Goal: Communication & Community: Answer question/provide support

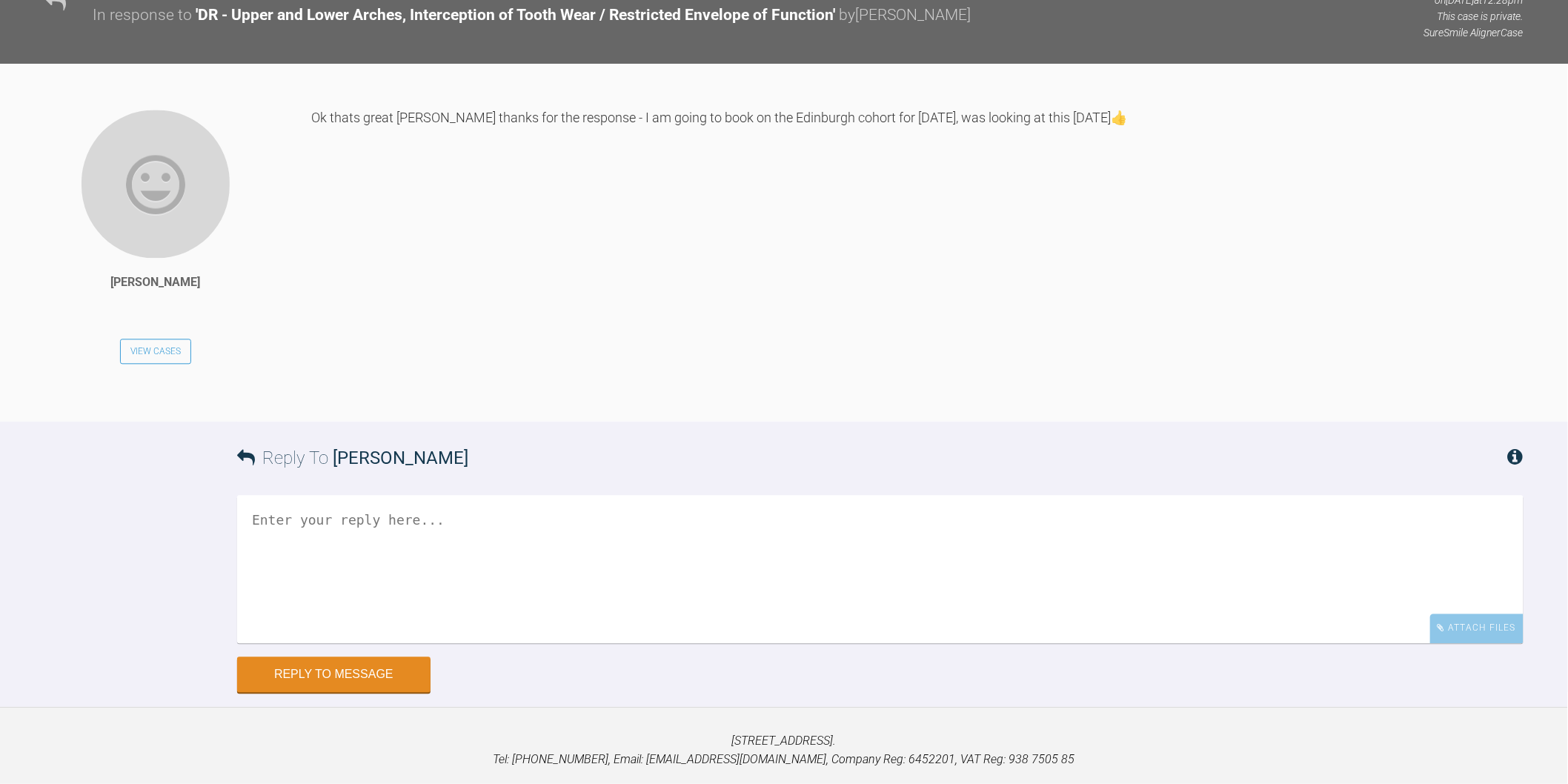
scroll to position [13164, 0]
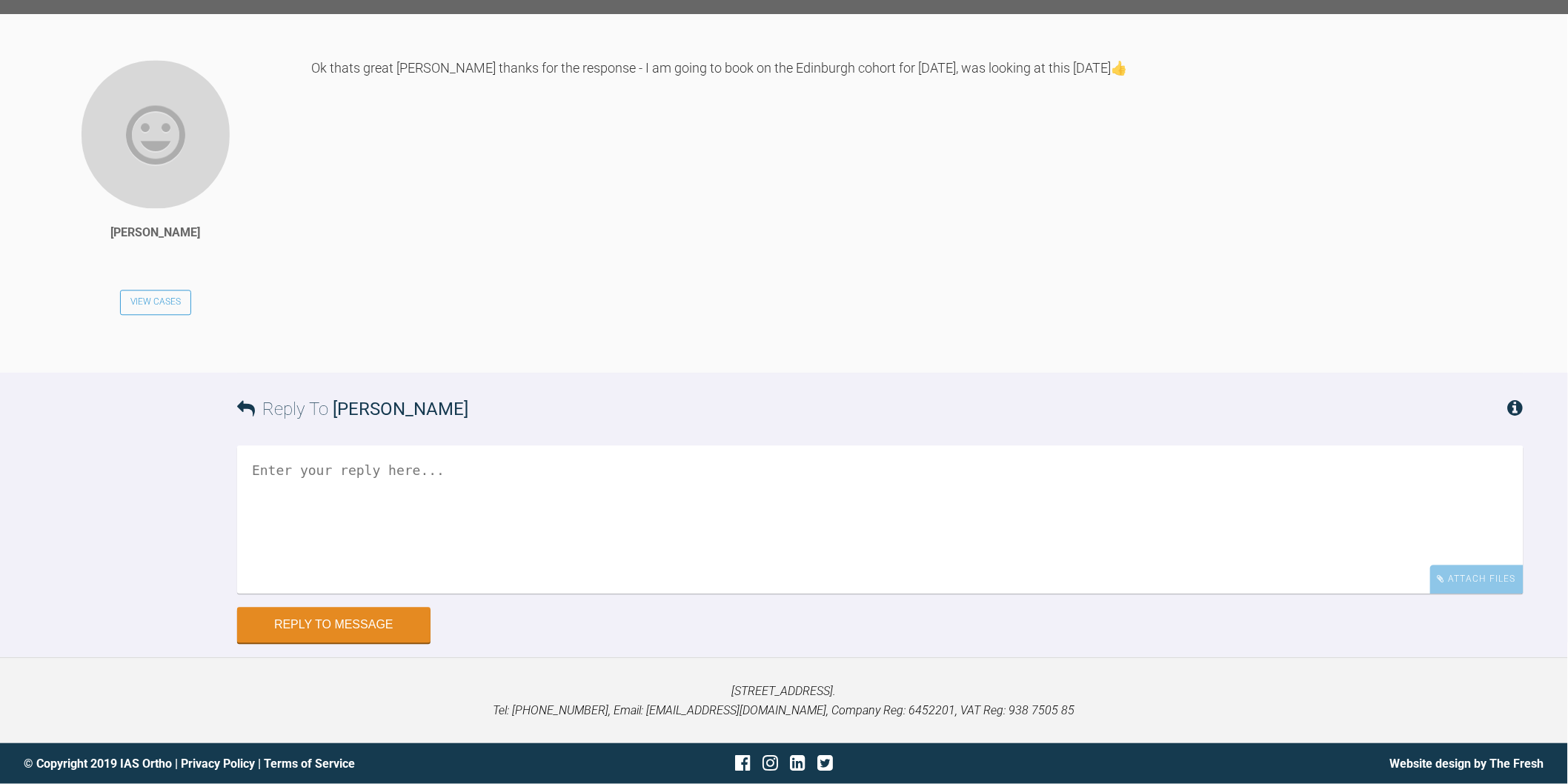
click at [507, 594] on textarea at bounding box center [881, 519] width 1286 height 148
type textarea "Great, I'm sure you will take away a lot from it :-)"
click at [322, 629] on button "Reply to Message" at bounding box center [334, 627] width 193 height 36
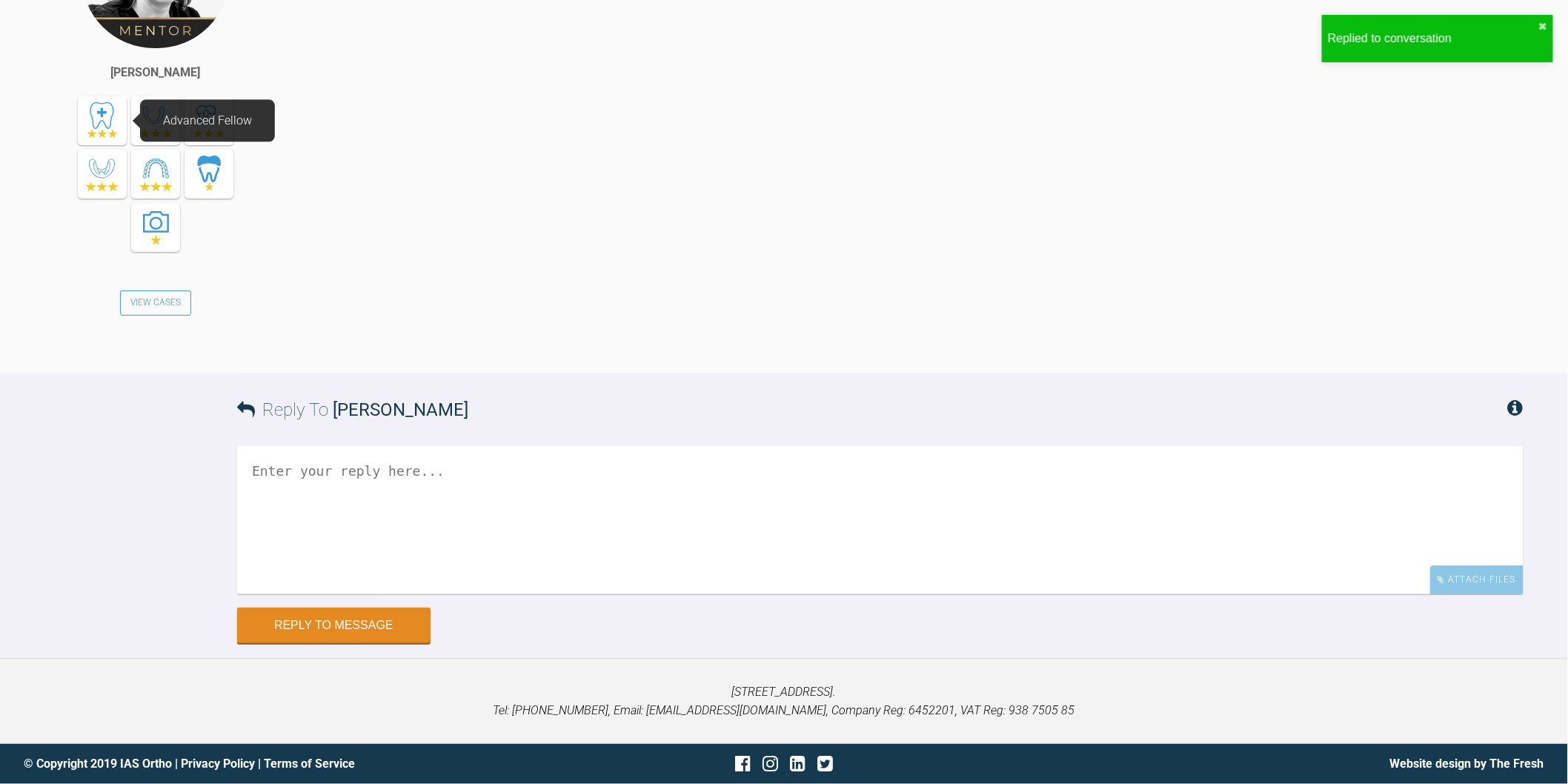
scroll to position [13955, 0]
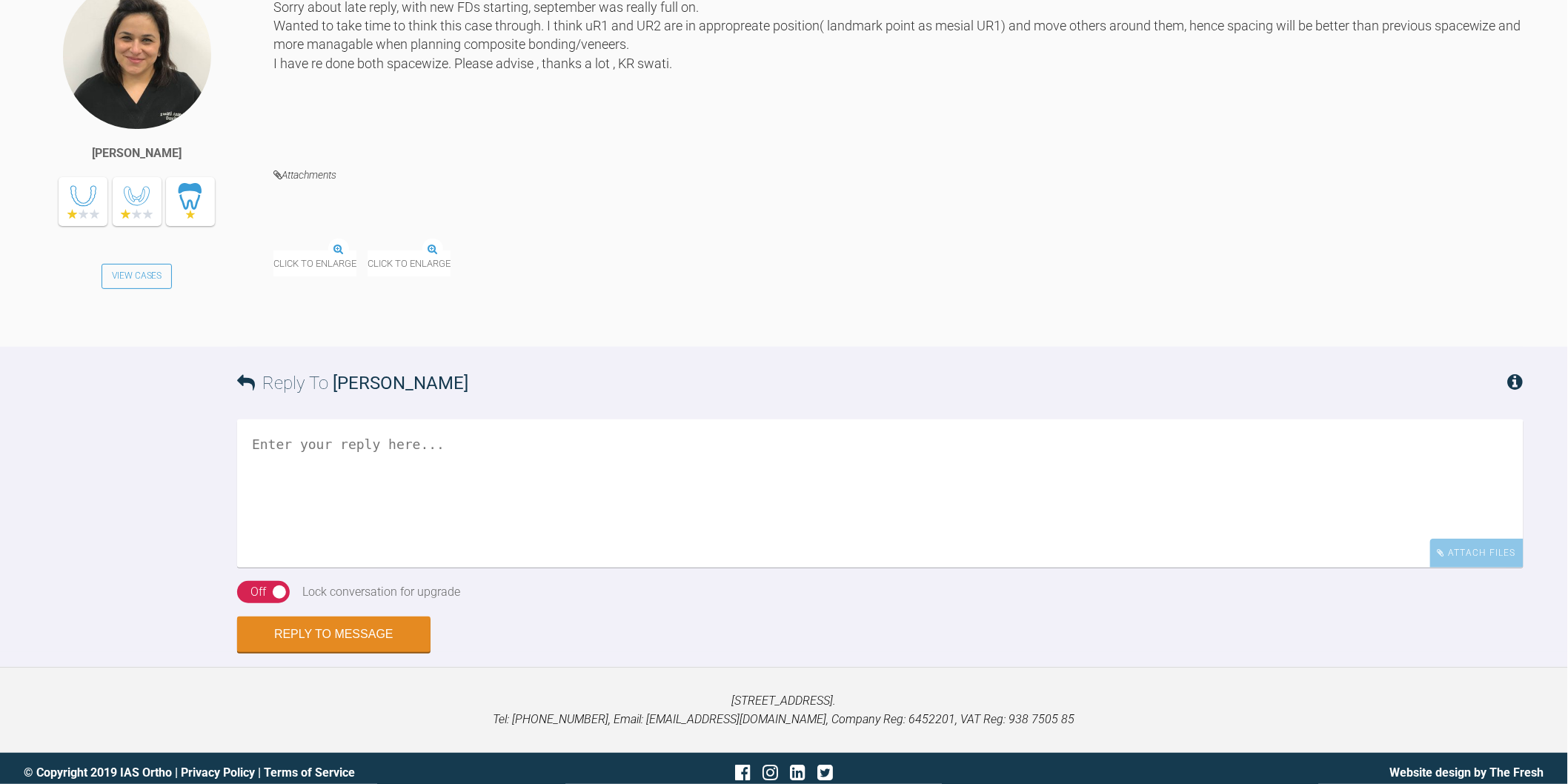
scroll to position [2664, 0]
click at [451, 249] on img at bounding box center [451, 249] width 0 height 0
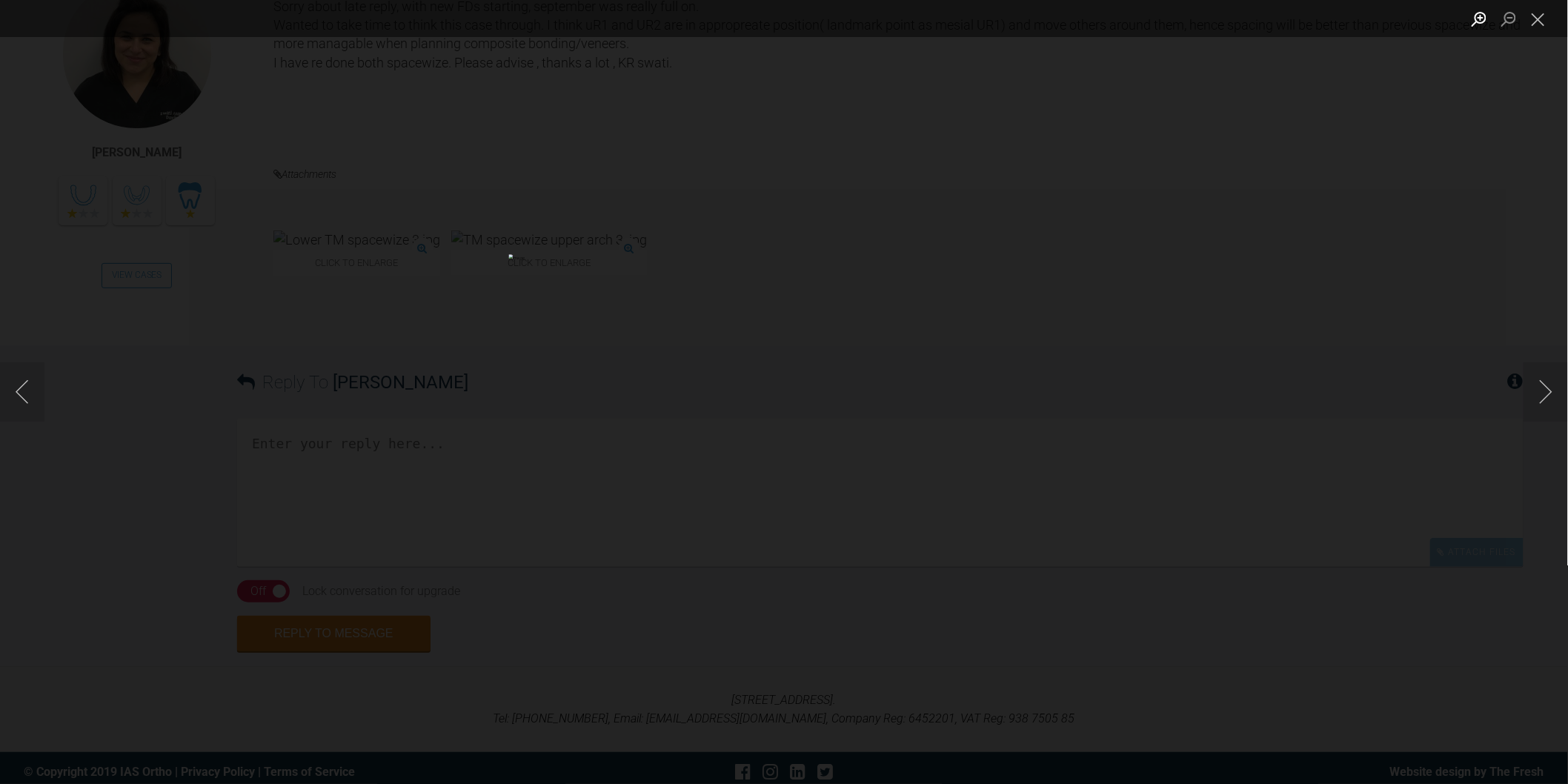
click at [1484, 9] on button "Zoom in" at bounding box center [1479, 19] width 30 height 26
click at [1531, 20] on button "Close lightbox" at bounding box center [1538, 19] width 30 height 26
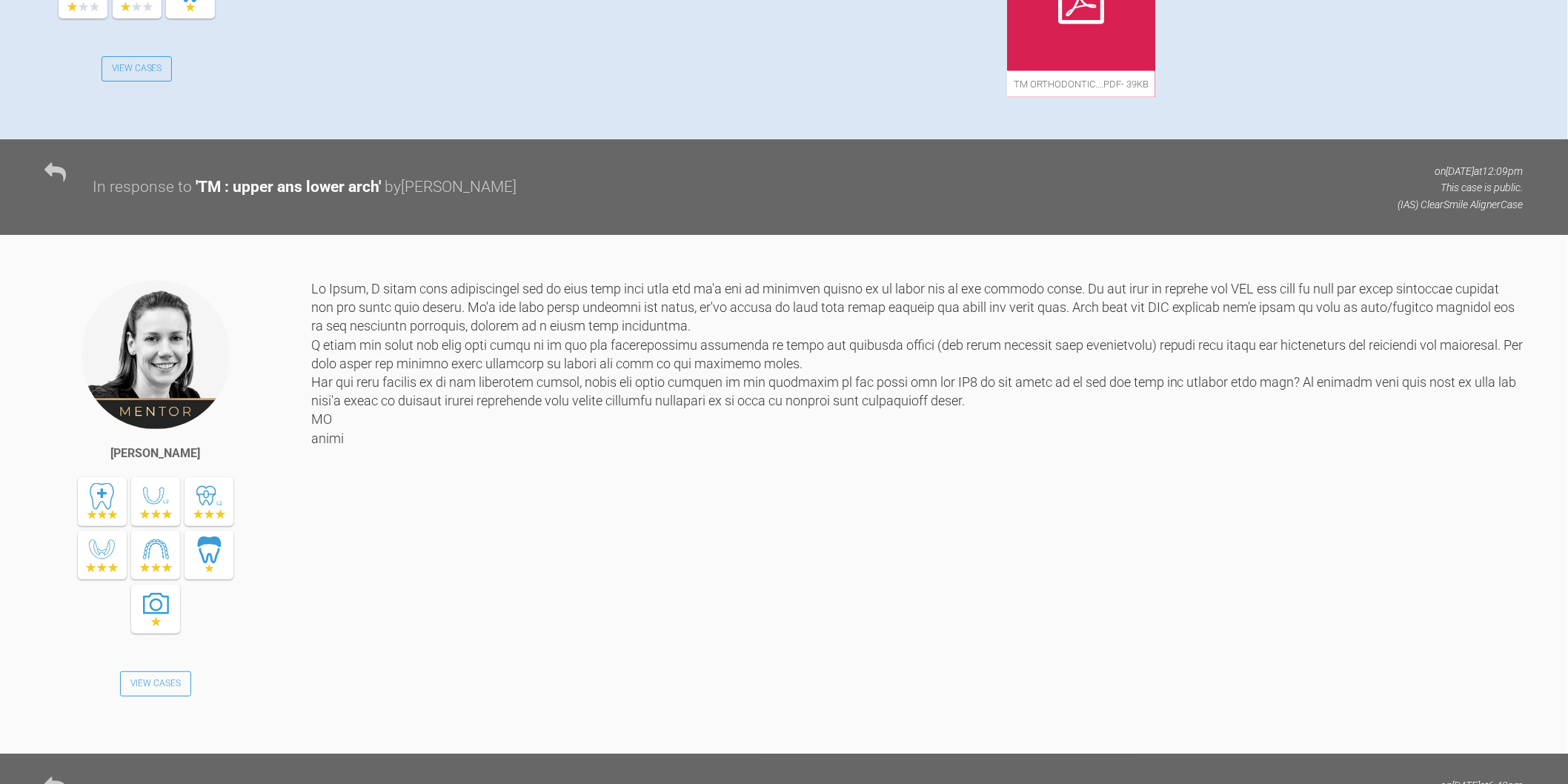
scroll to position [275, 0]
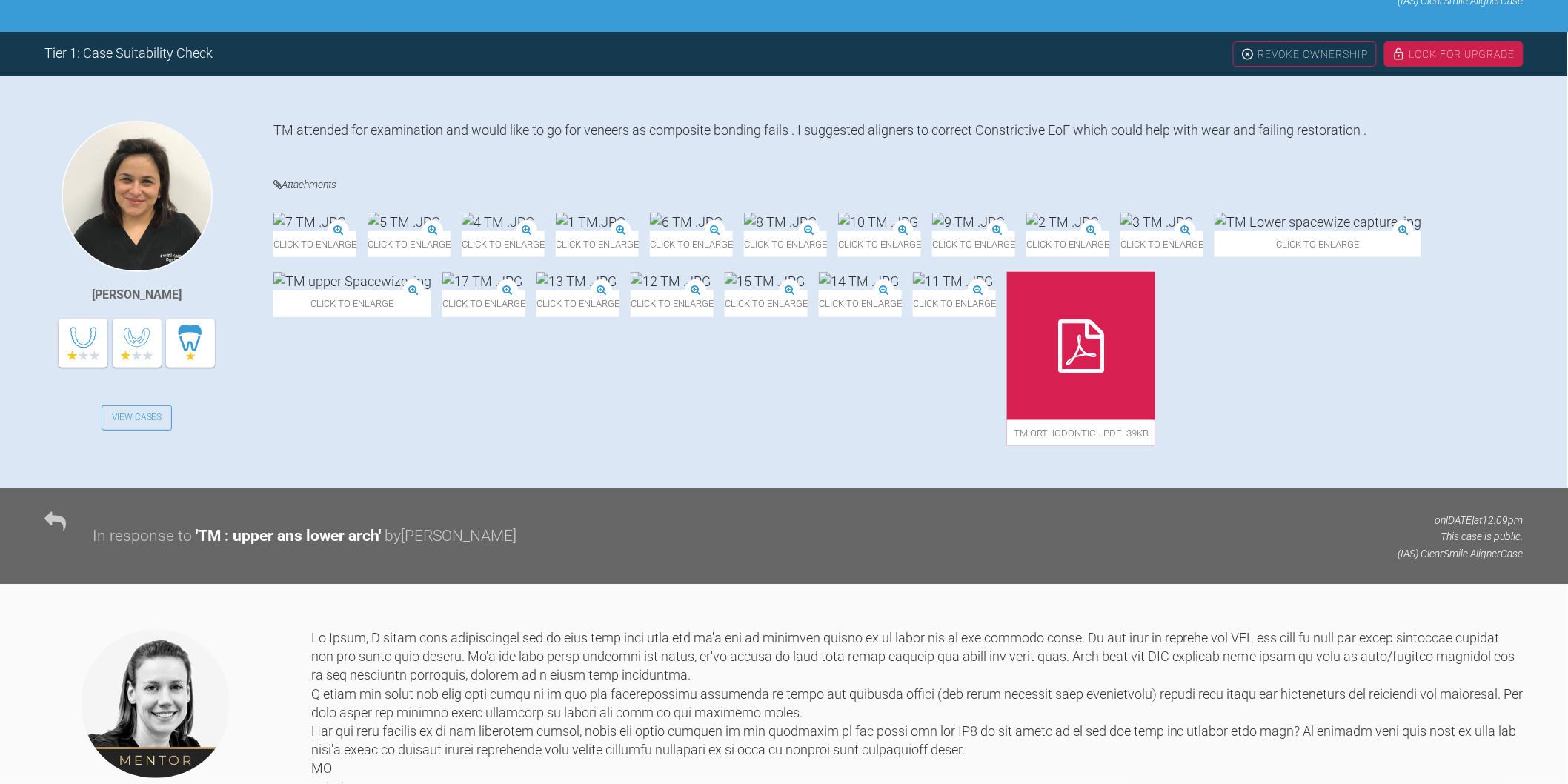
click at [630, 290] on img at bounding box center [670, 282] width 80 height 19
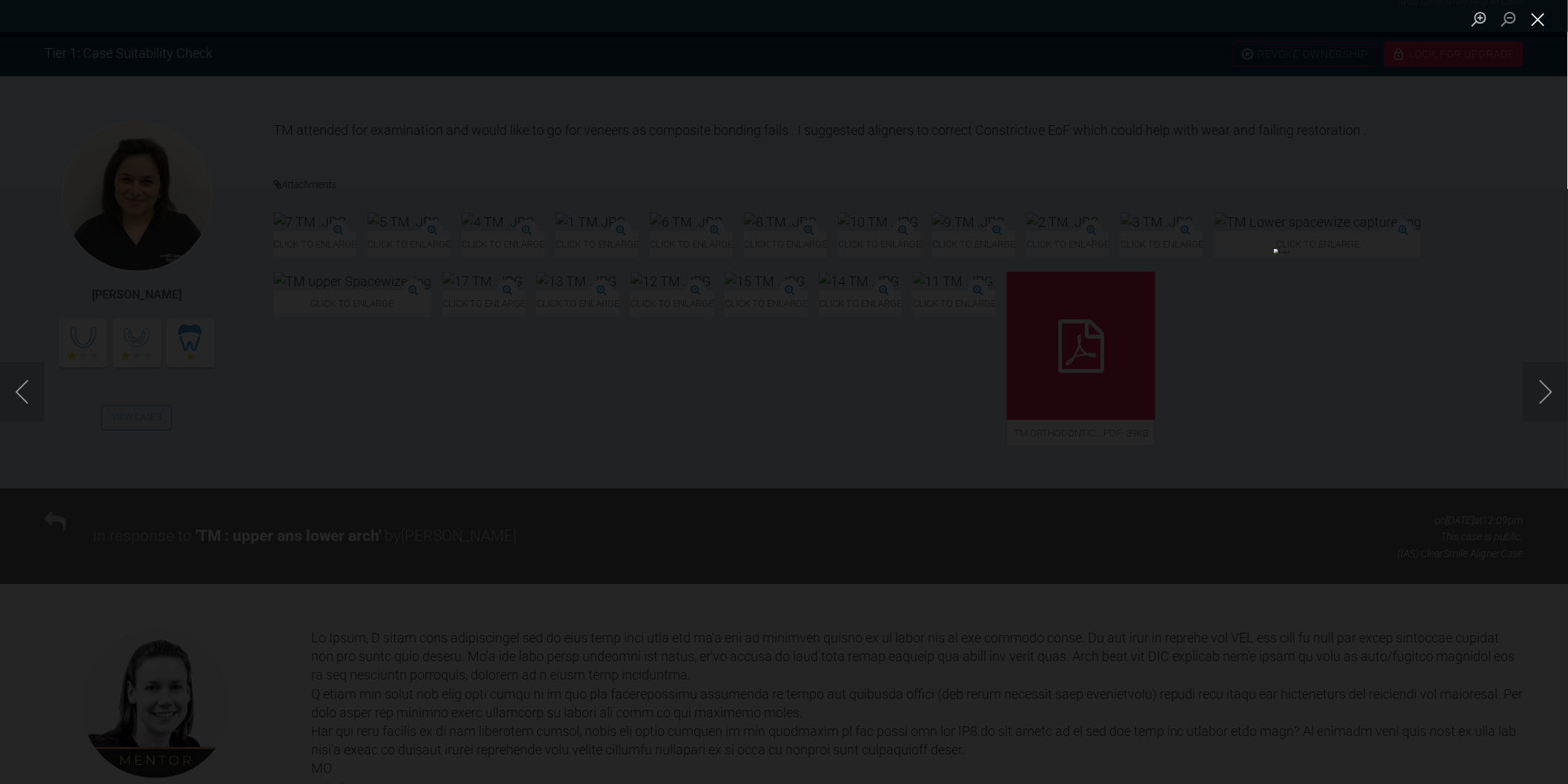
click at [1537, 11] on button "Close lightbox" at bounding box center [1538, 19] width 30 height 26
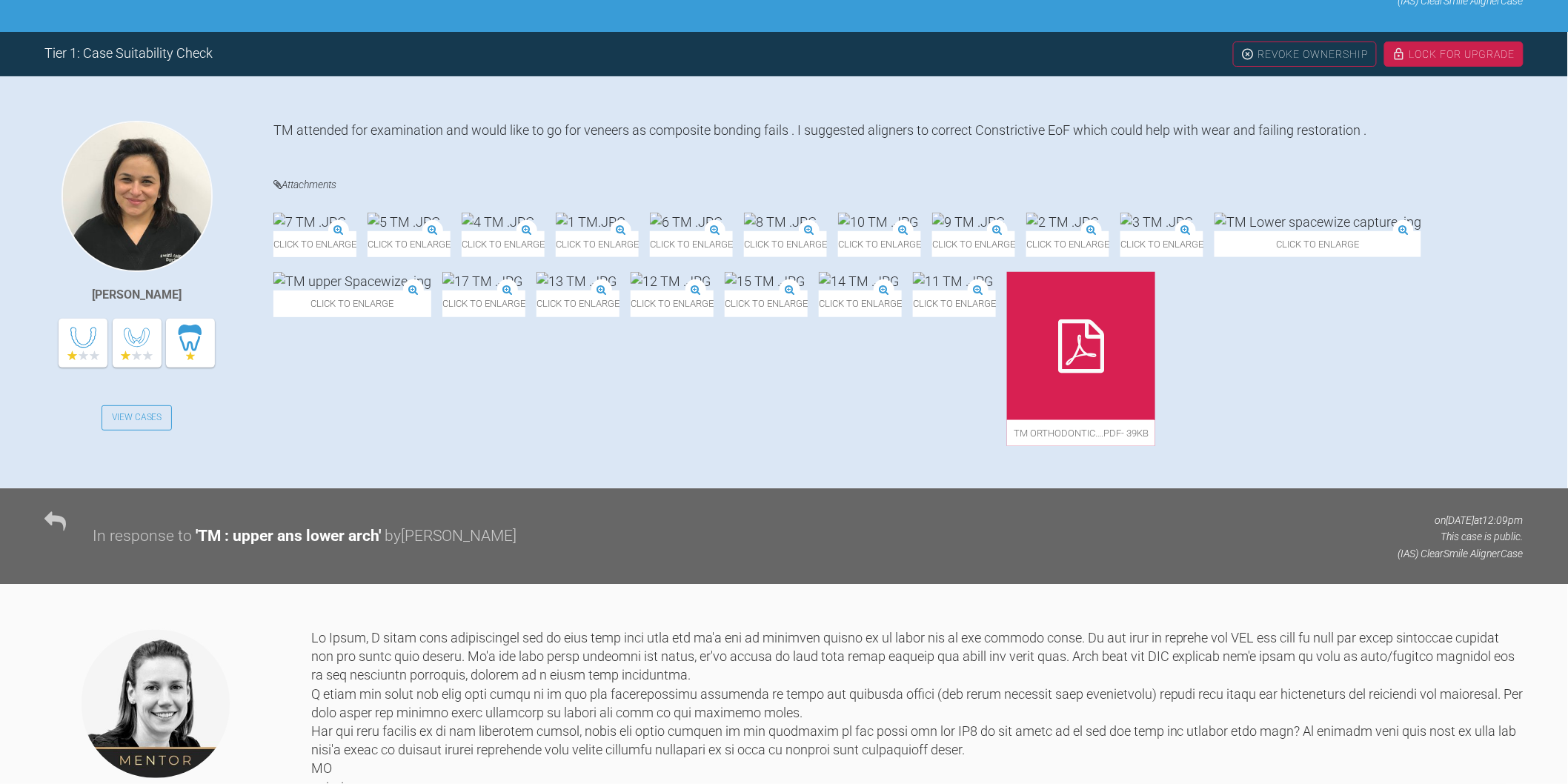
click at [722, 232] on img at bounding box center [686, 222] width 72 height 19
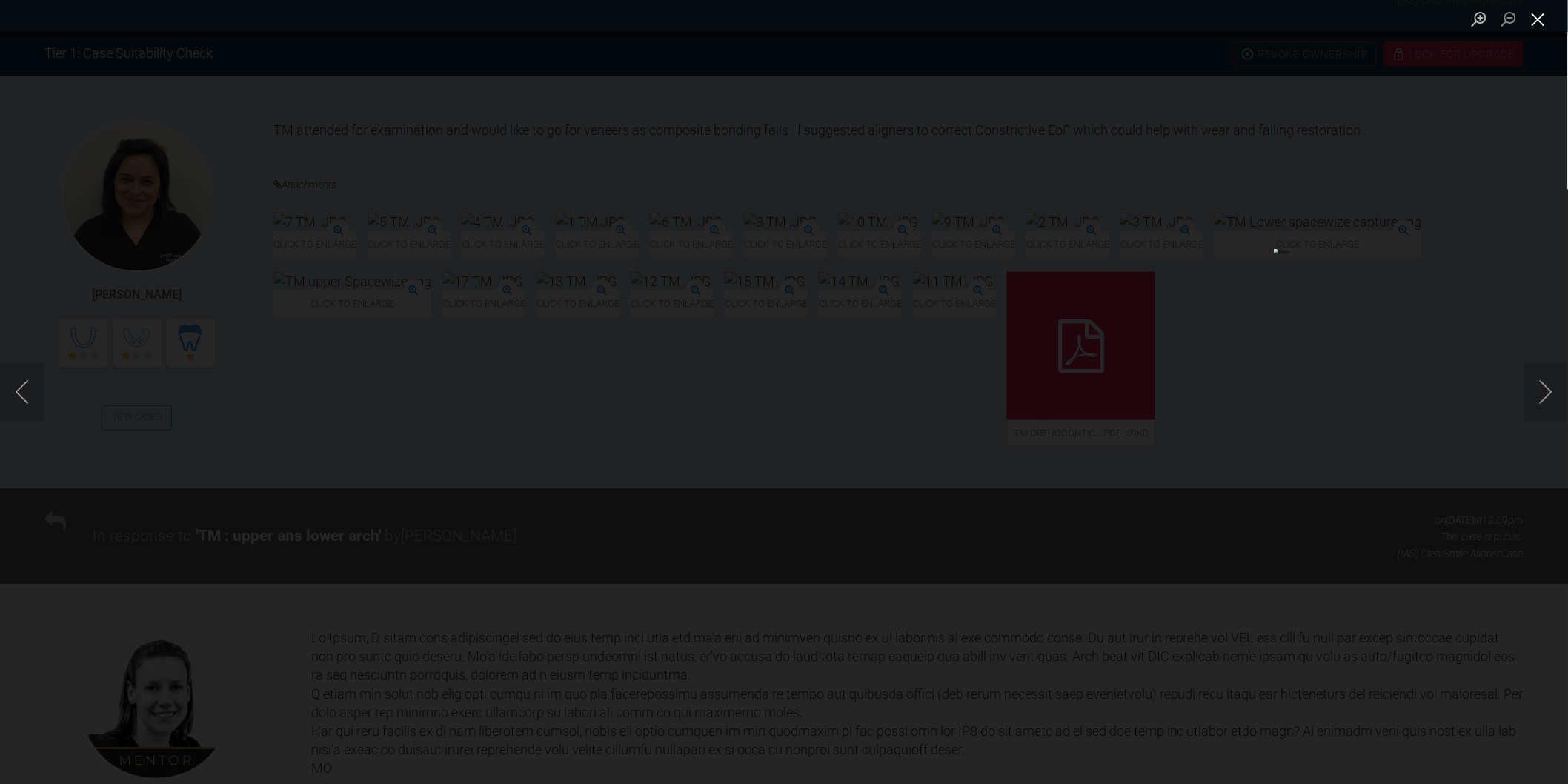
click at [1542, 22] on button "Close lightbox" at bounding box center [1538, 19] width 30 height 26
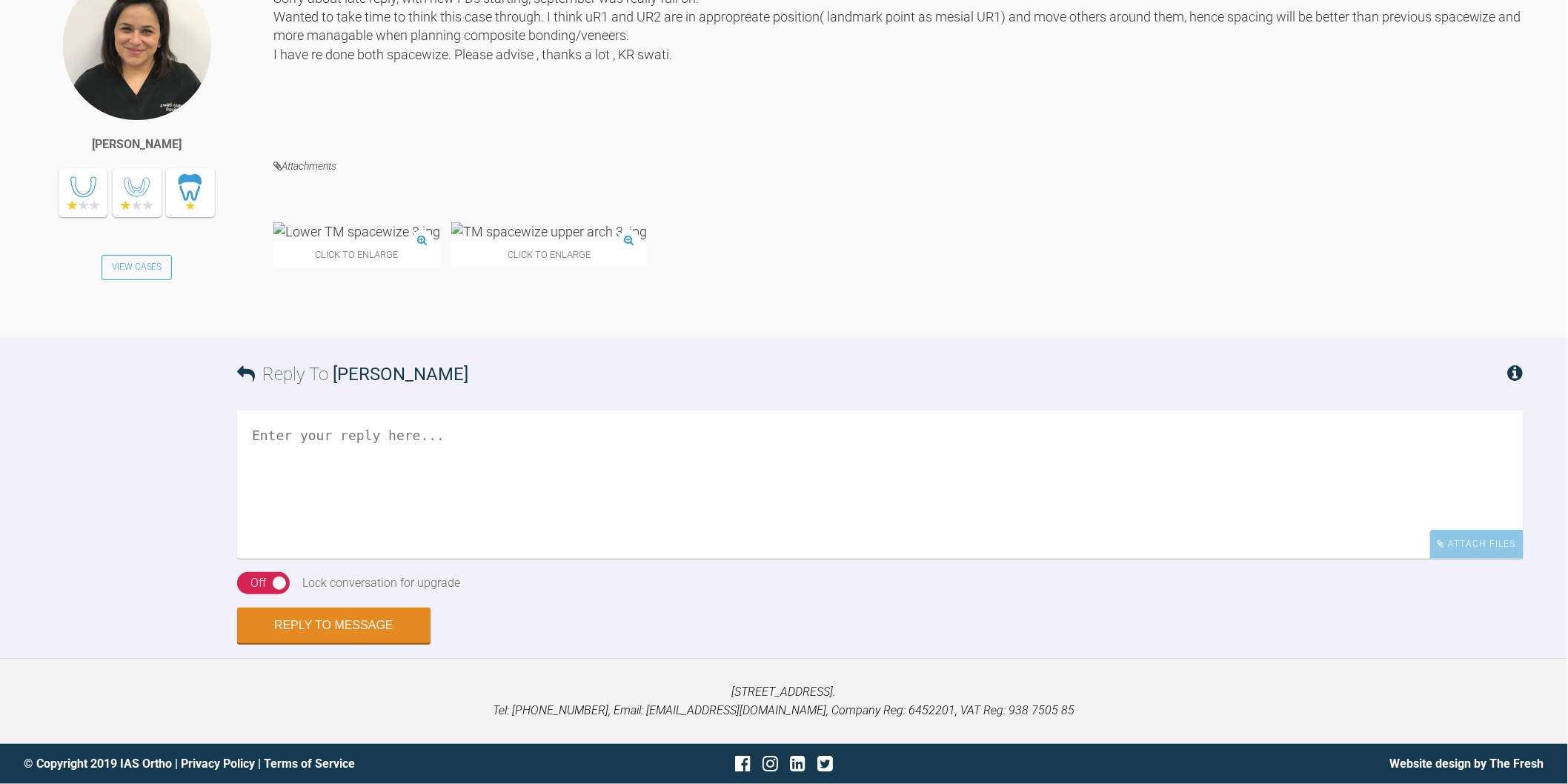
scroll to position [2877, 0]
click at [574, 476] on textarea at bounding box center [881, 484] width 1286 height 148
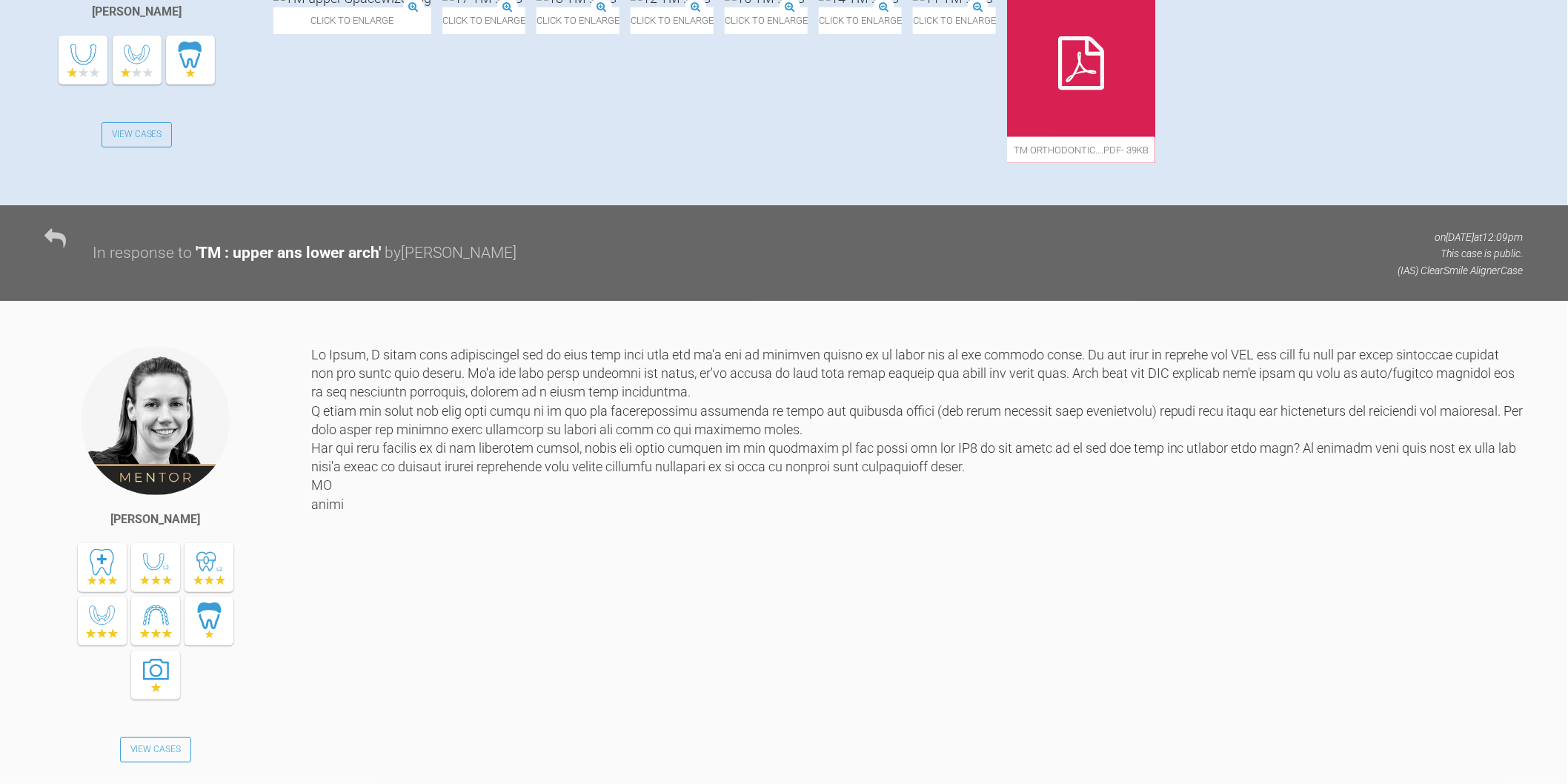
scroll to position [488, 0]
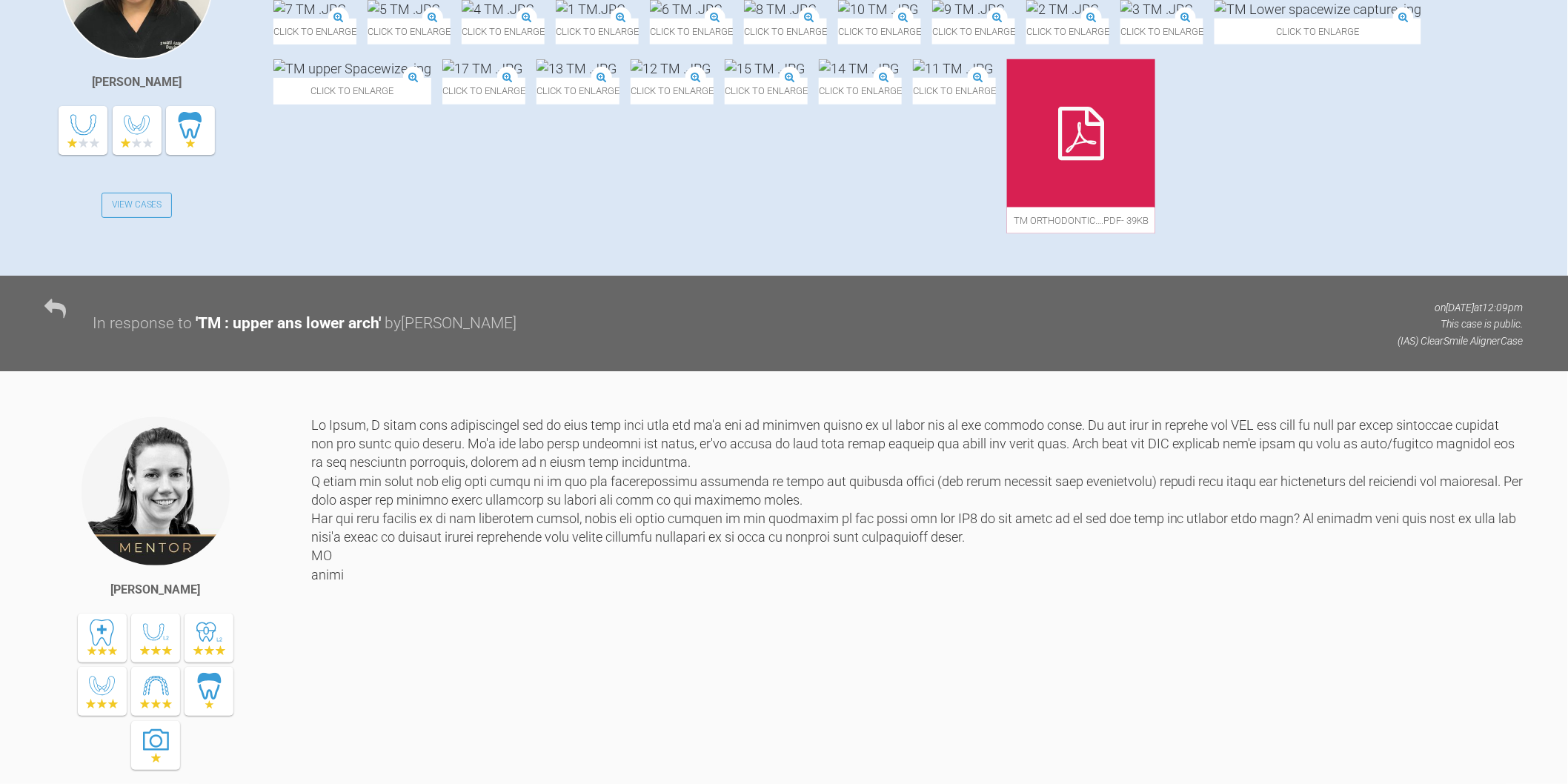
click at [617, 77] on img at bounding box center [577, 69] width 80 height 19
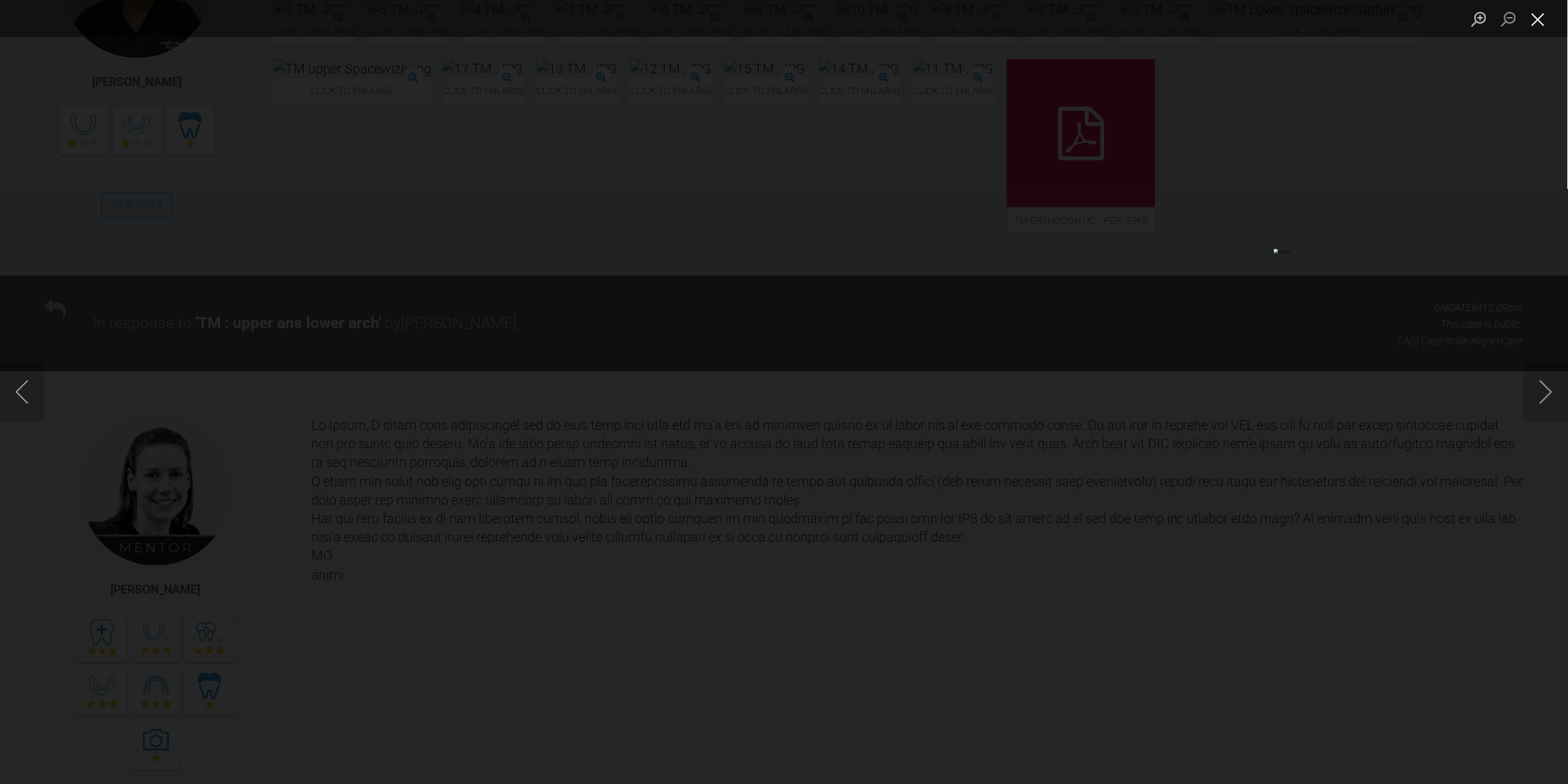
click at [1535, 24] on button "Close lightbox" at bounding box center [1538, 19] width 30 height 26
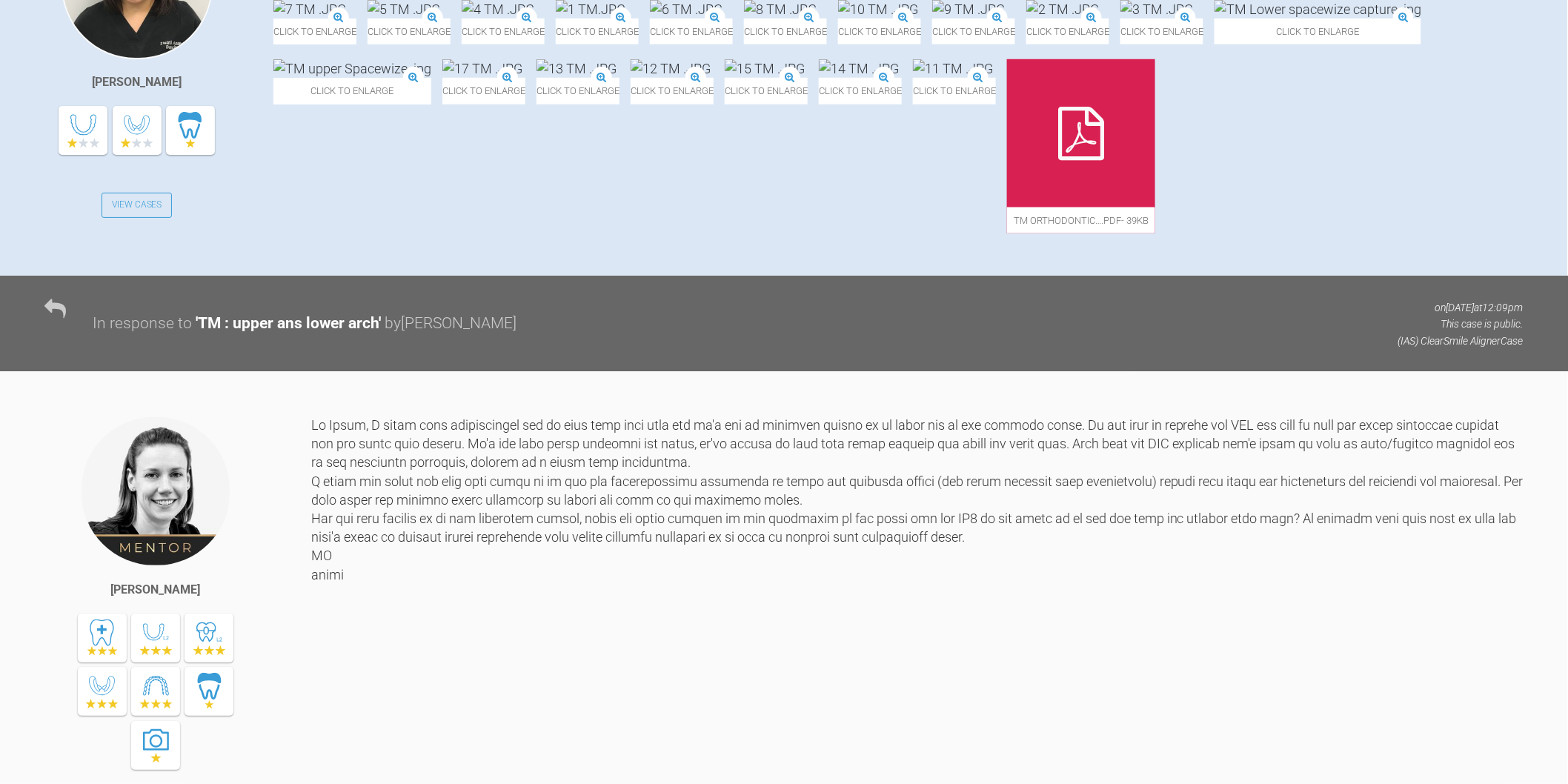
click at [722, 19] on img at bounding box center [686, 9] width 72 height 19
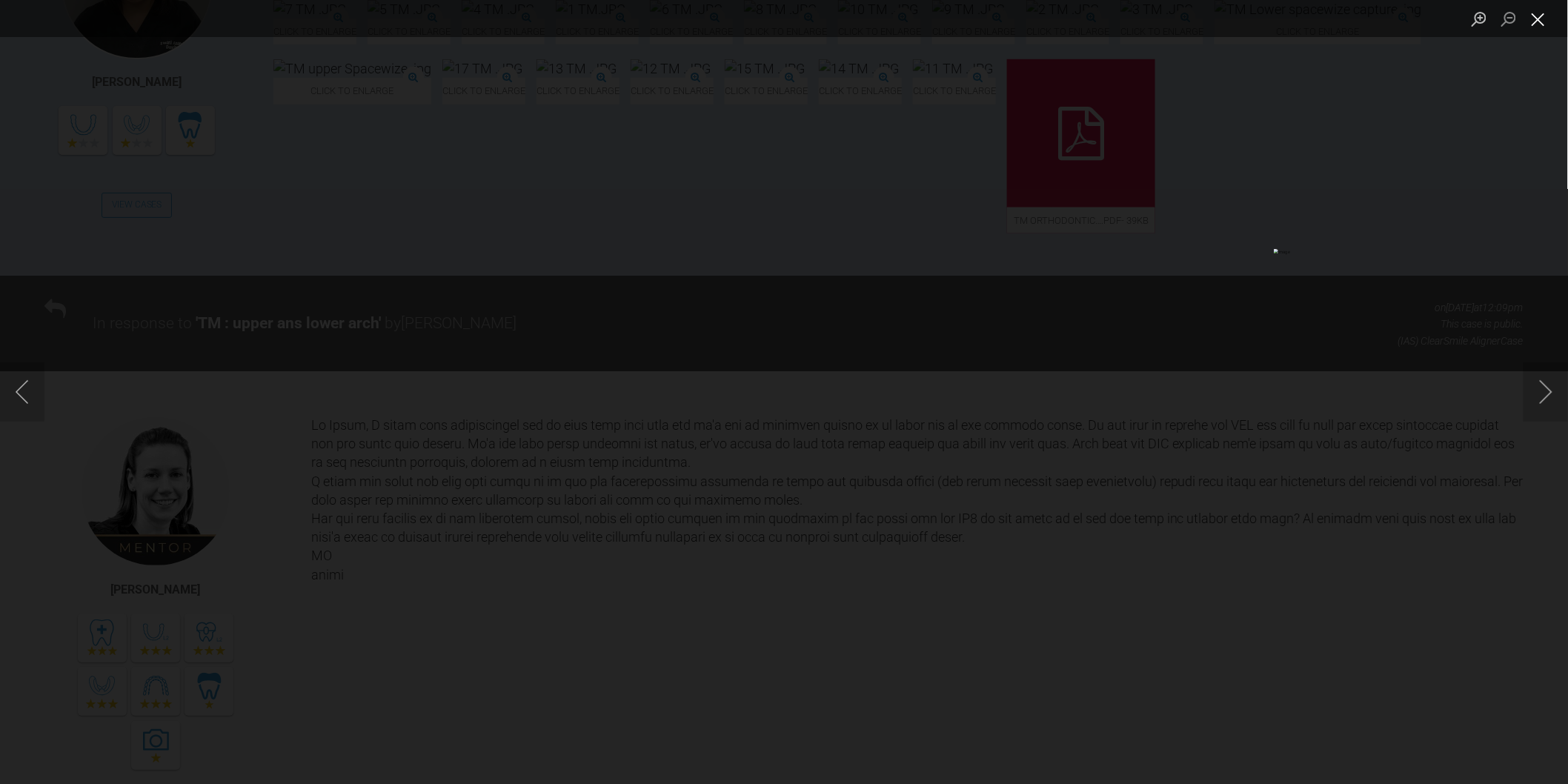
click at [1534, 13] on button "Close lightbox" at bounding box center [1538, 19] width 30 height 26
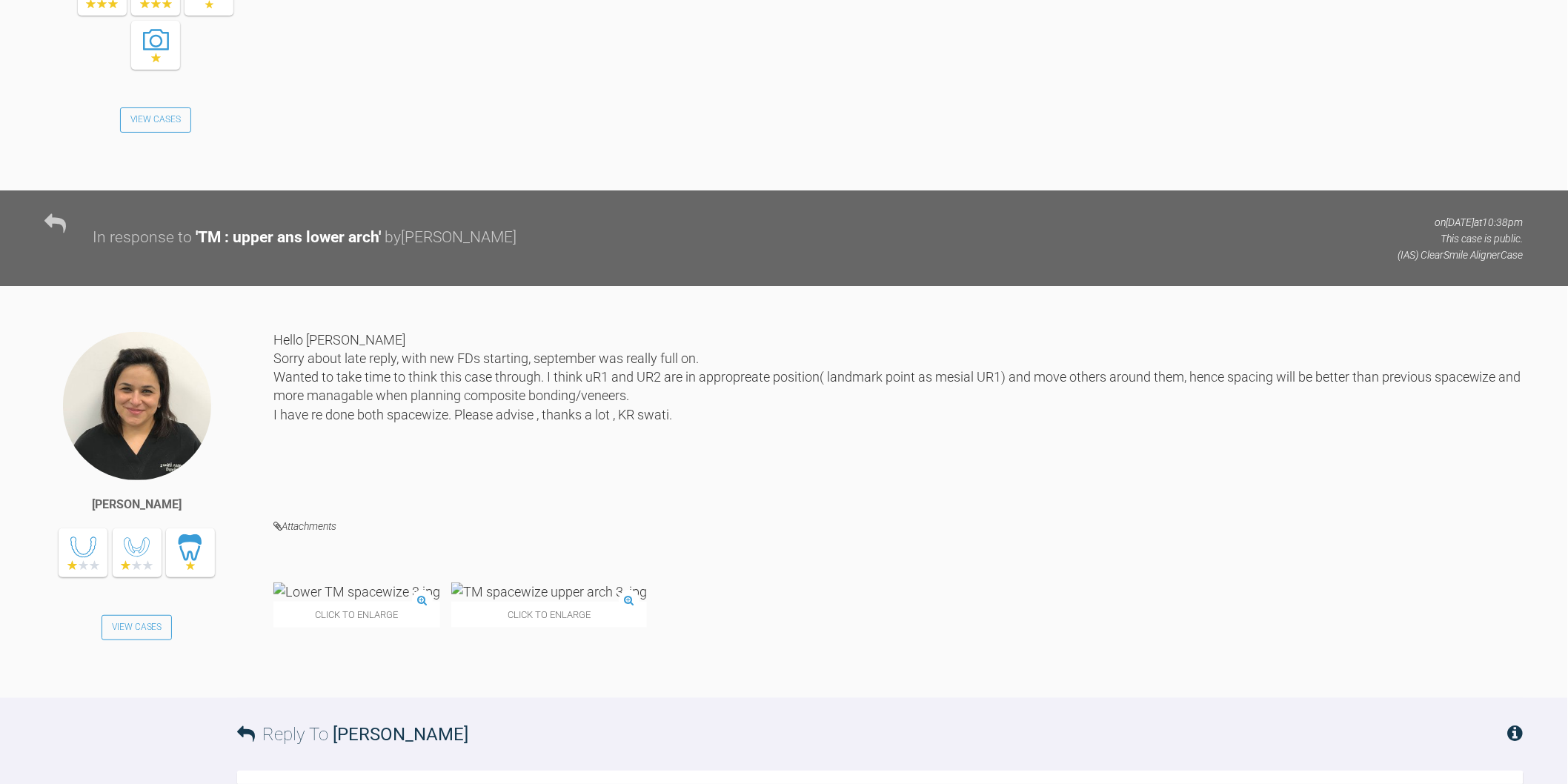
scroll to position [2630, 0]
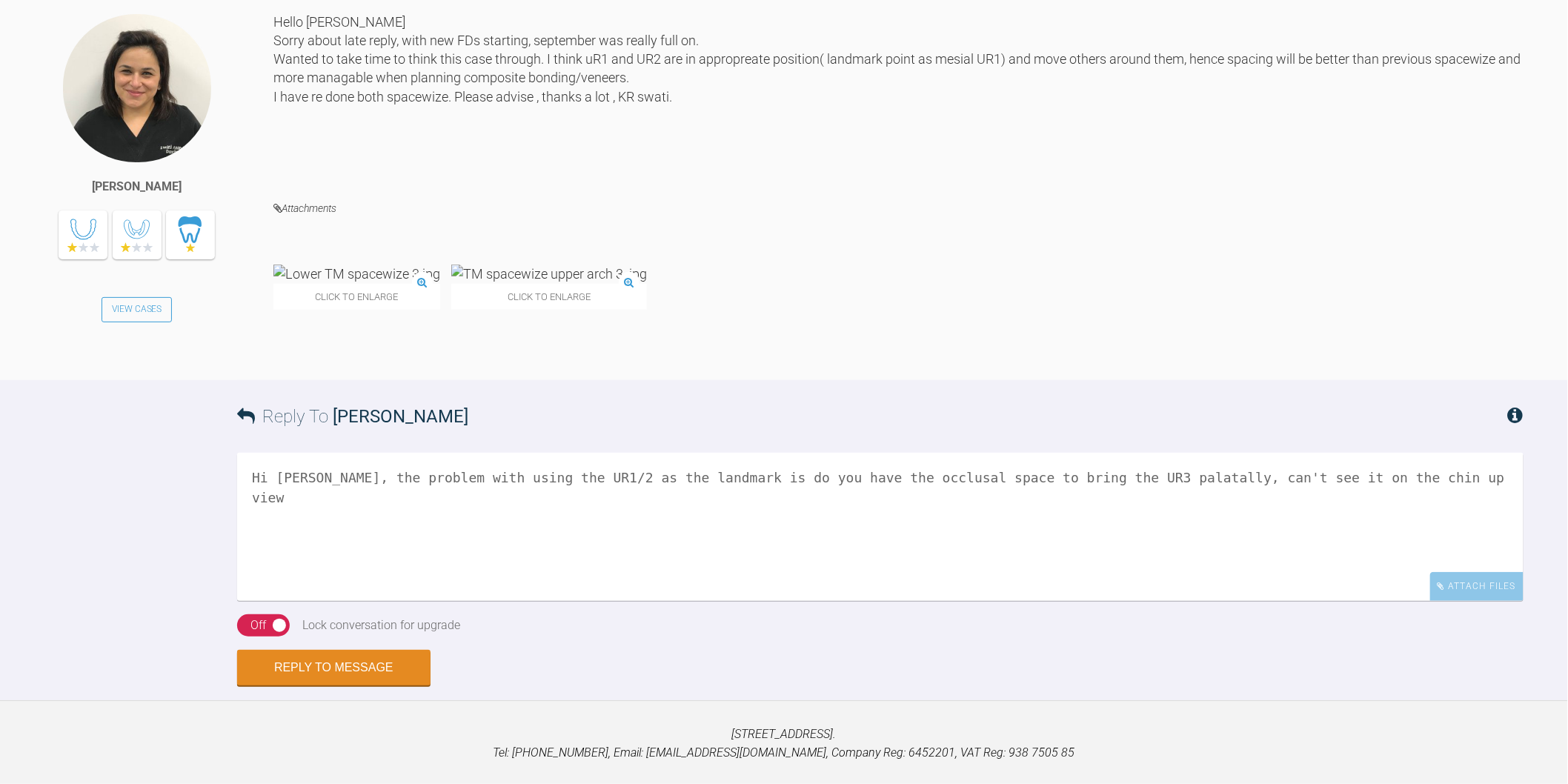
click at [370, 283] on img at bounding box center [356, 274] width 167 height 19
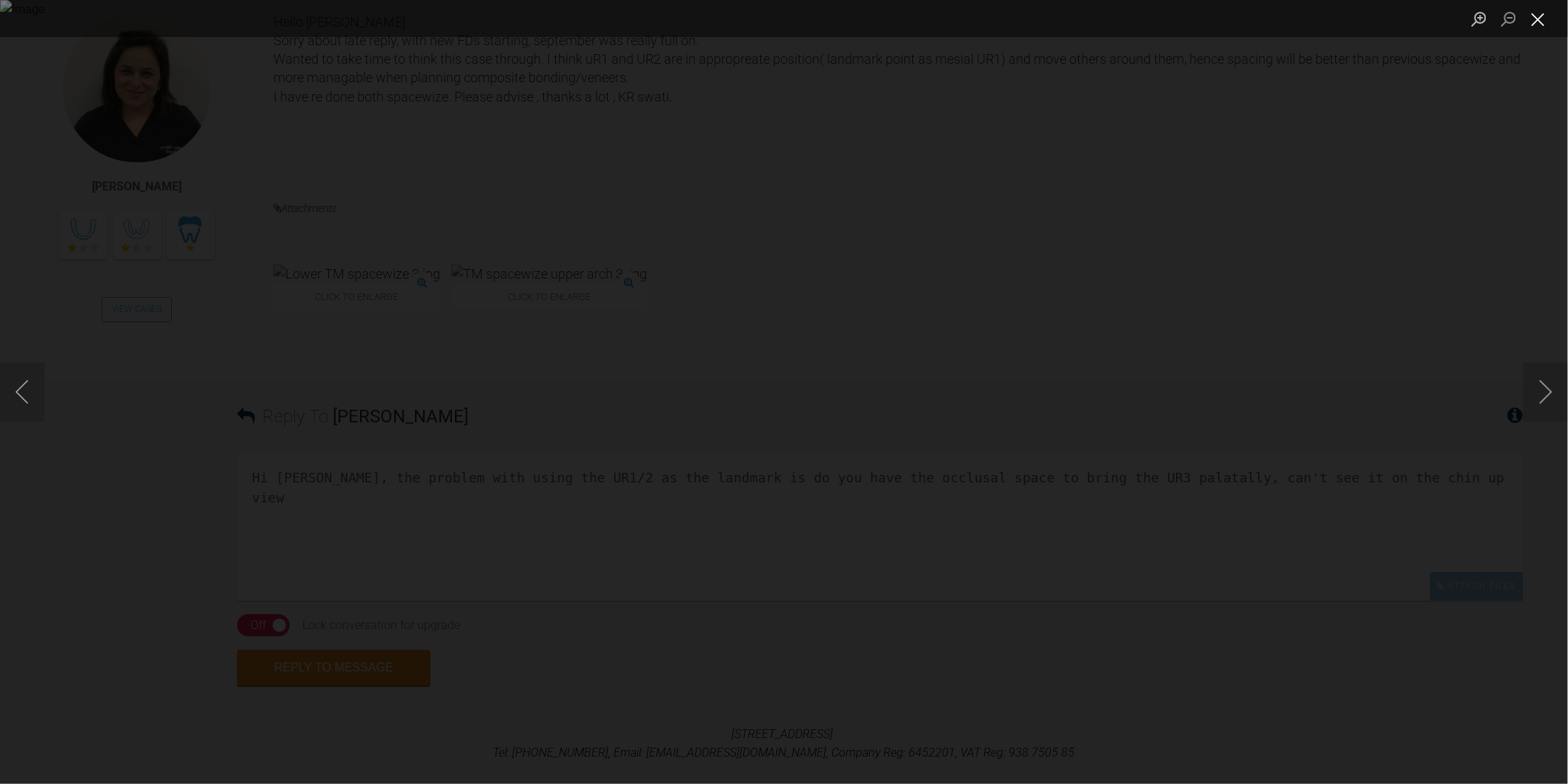
click at [1546, 23] on button "Close lightbox" at bounding box center [1538, 19] width 30 height 26
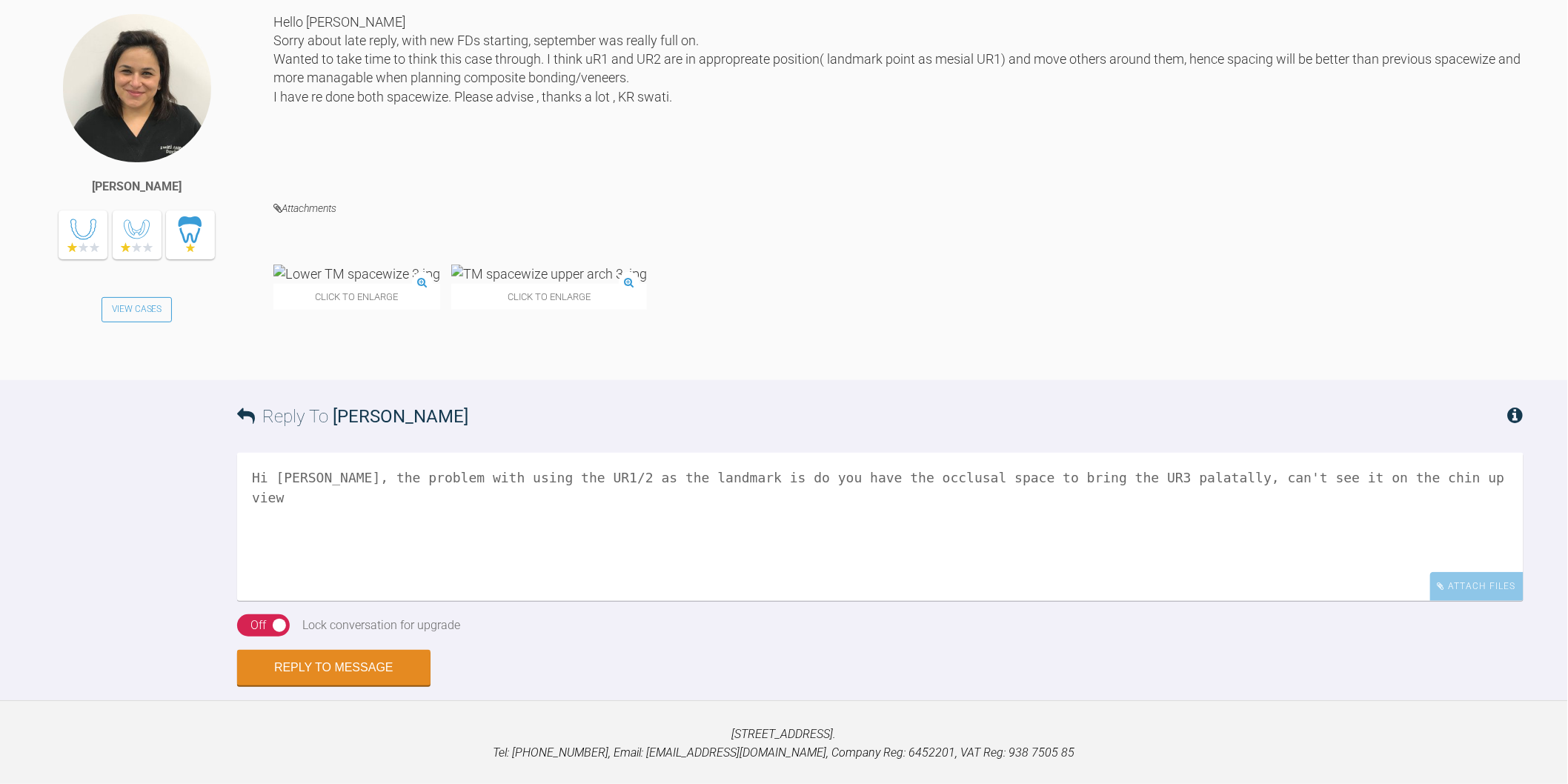
scroll to position [2877, 0]
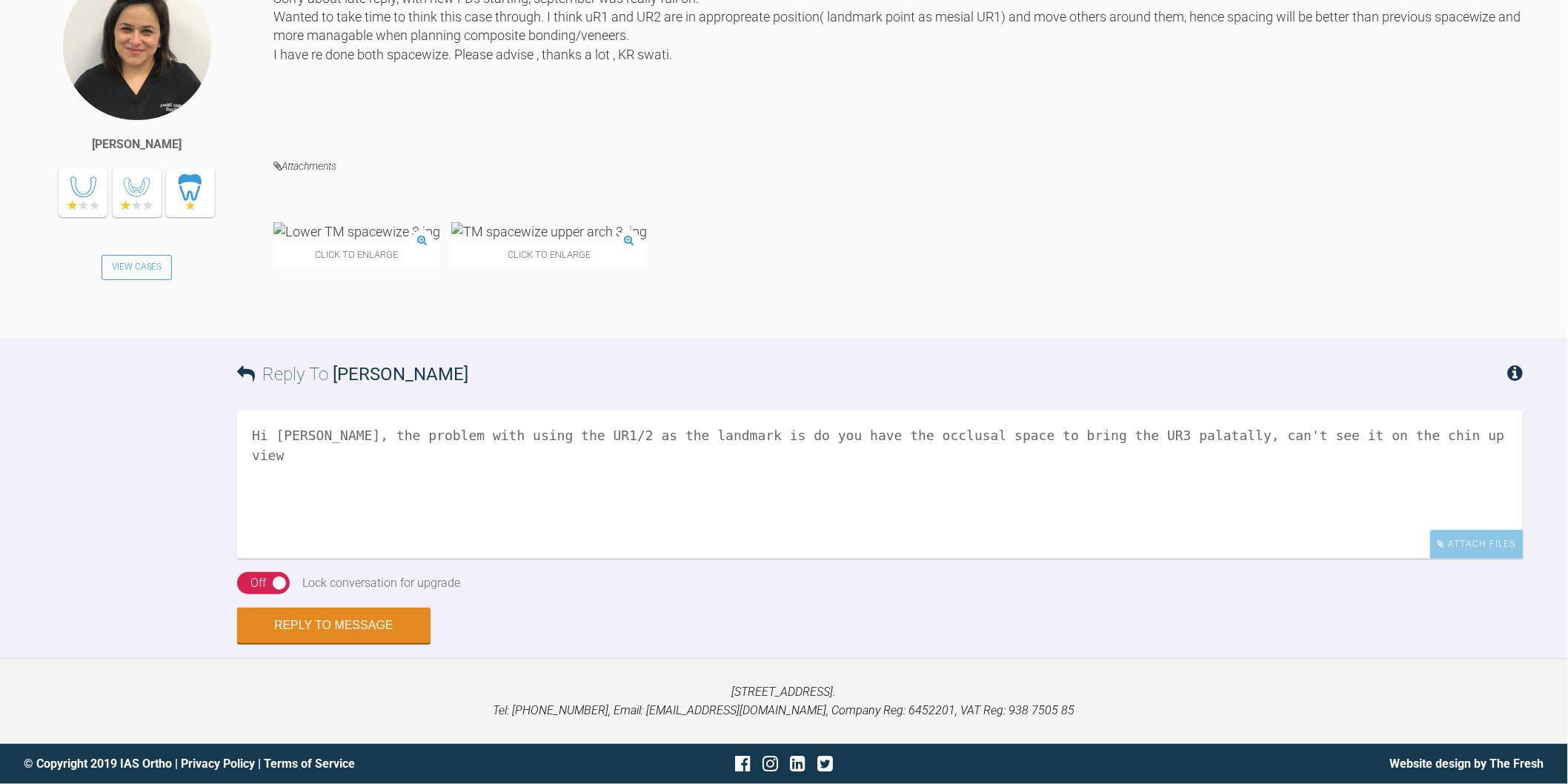
drag, startPoint x: 1274, startPoint y: 446, endPoint x: 326, endPoint y: 449, distance: 948.0
click at [326, 449] on textarea "Hi Swati, the problem with using the UR1/2 as the landmark is do you have the o…" at bounding box center [881, 484] width 1286 height 148
click at [835, 436] on textarea "Hi Swati, if you look at the chin up view if you don't bring the UR1/2 outwards…" at bounding box center [881, 484] width 1286 height 148
click at [1248, 430] on textarea "Hi Swati, if you look at the chin up view if you don't bring the UR1/2 outwards…" at bounding box center [881, 484] width 1286 height 148
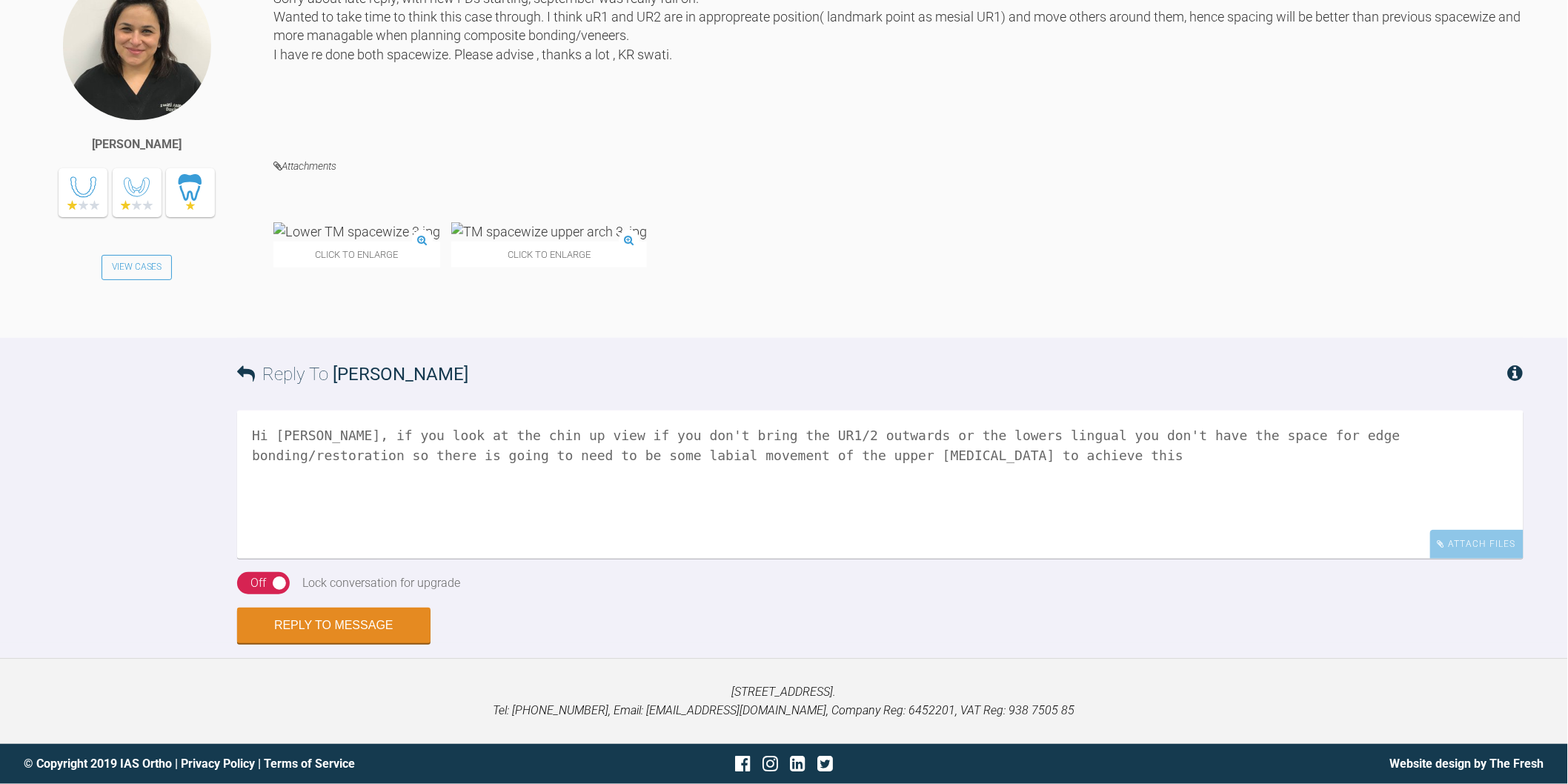
click at [451, 222] on img at bounding box center [549, 232] width 196 height 19
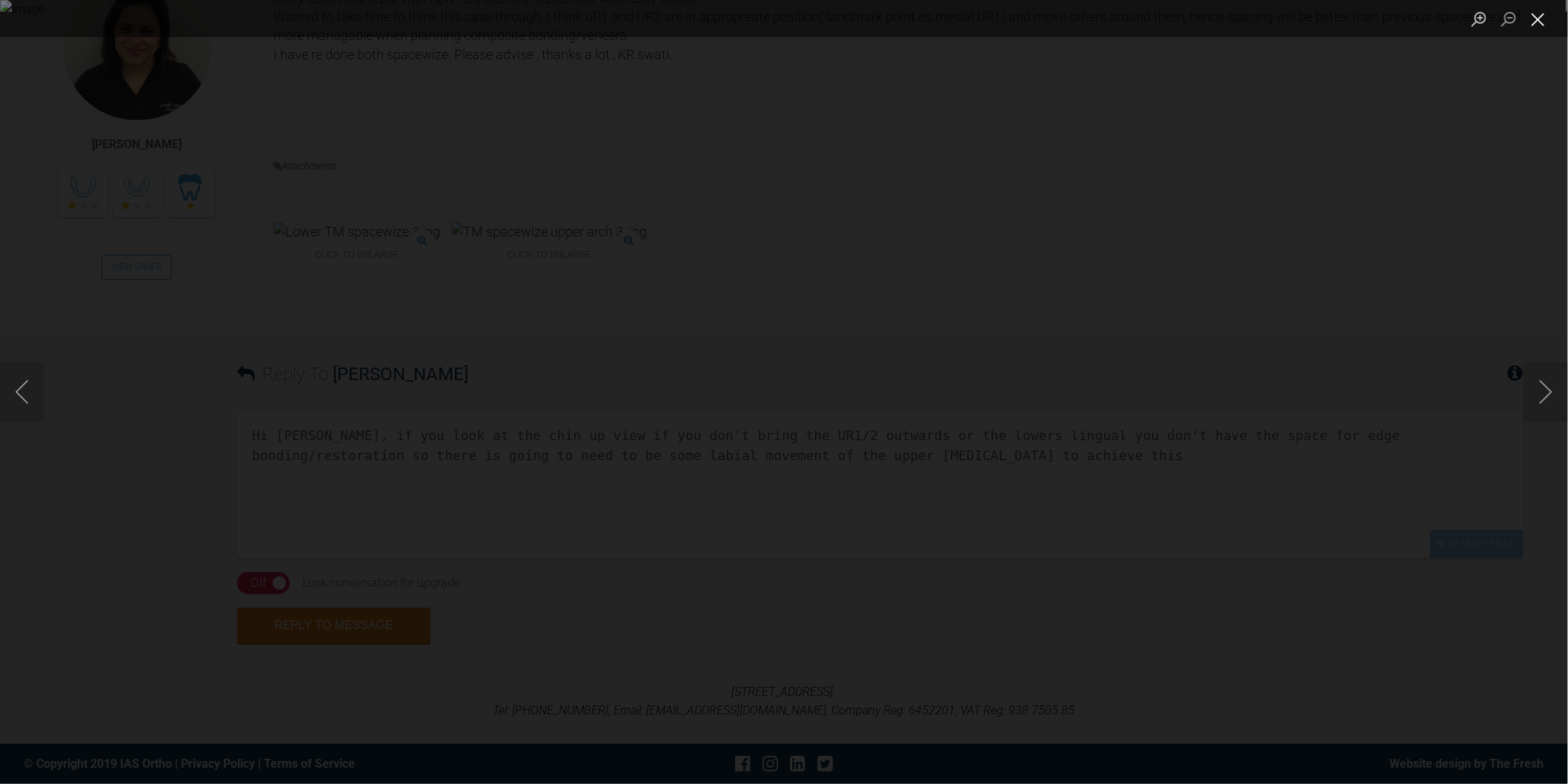
click at [1541, 24] on button "Close lightbox" at bounding box center [1538, 19] width 30 height 26
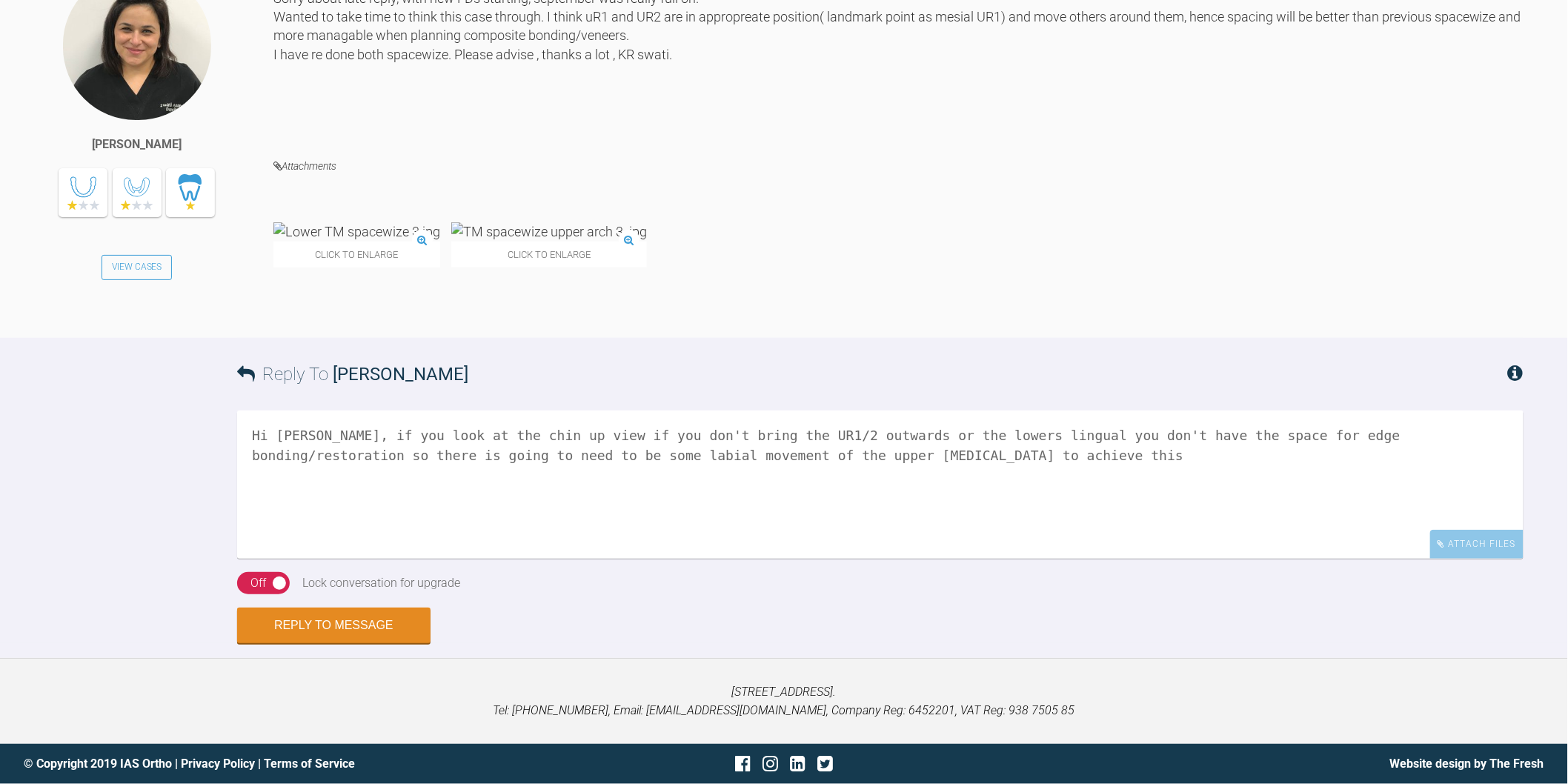
click at [958, 458] on textarea "Hi Swati, if you look at the chin up view if you don't bring the UR1/2 outwards…" at bounding box center [881, 484] width 1286 height 148
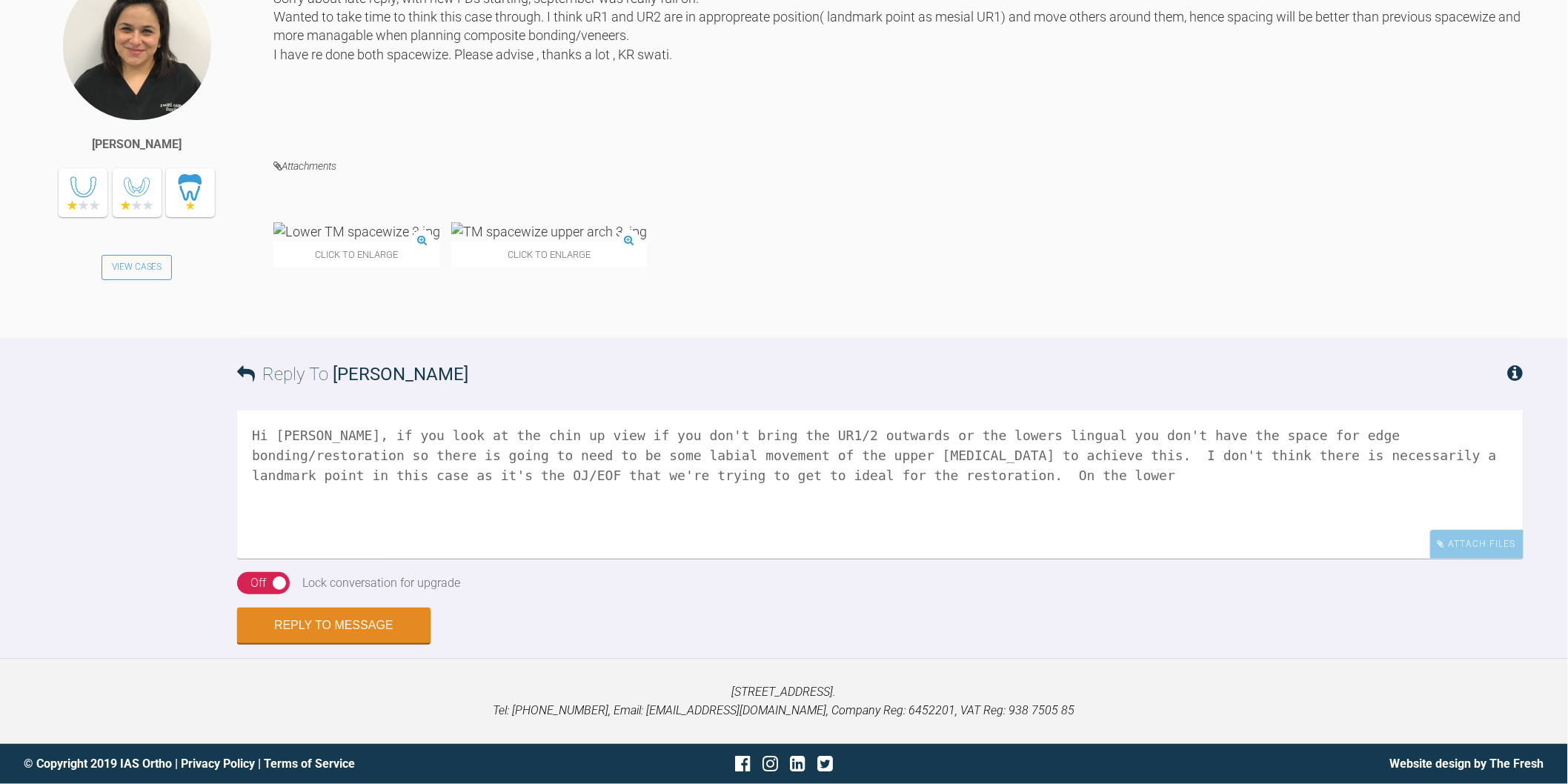
click at [358, 240] on img at bounding box center [356, 232] width 167 height 19
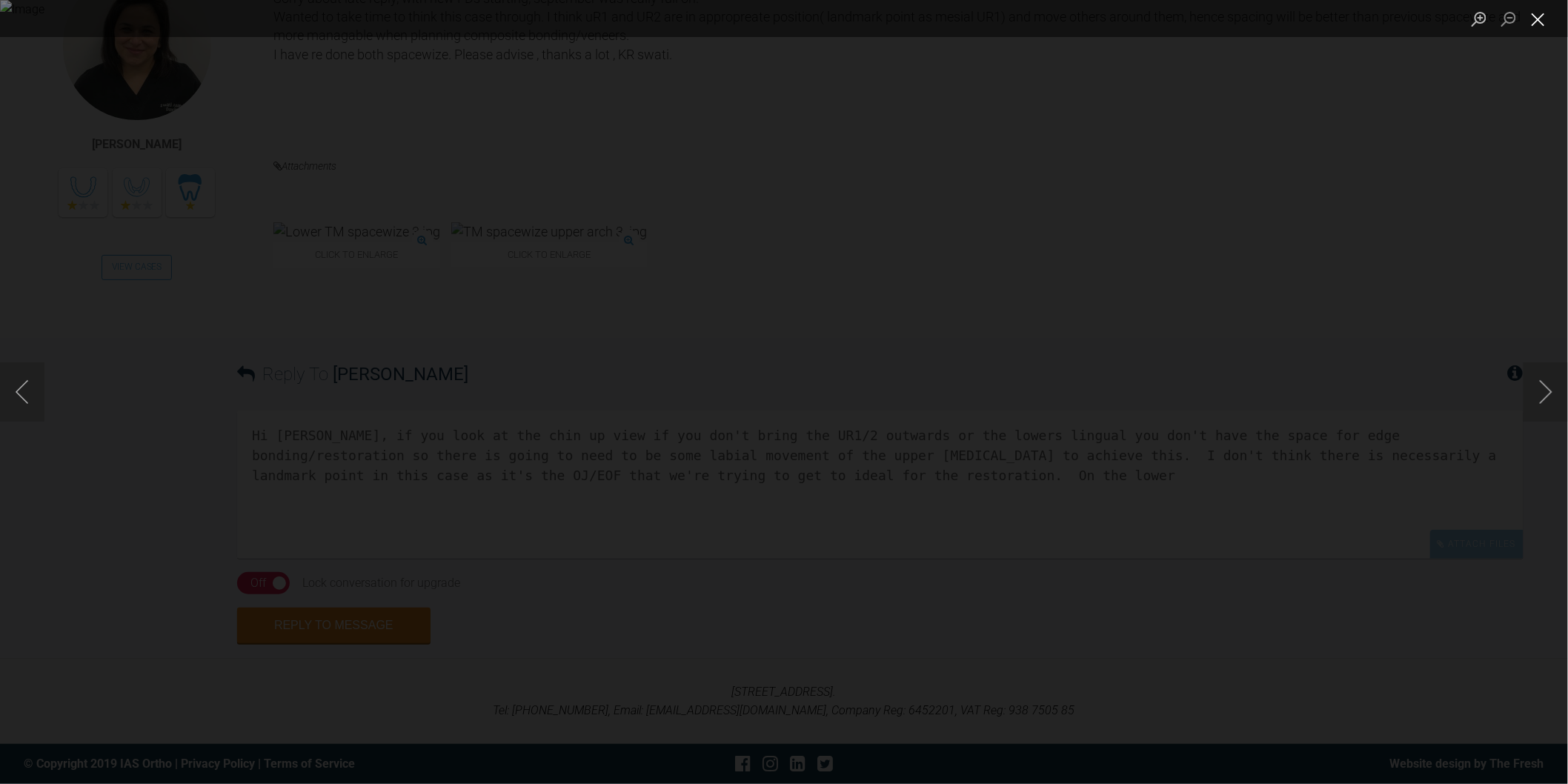
click at [1541, 19] on button "Close lightbox" at bounding box center [1538, 19] width 30 height 26
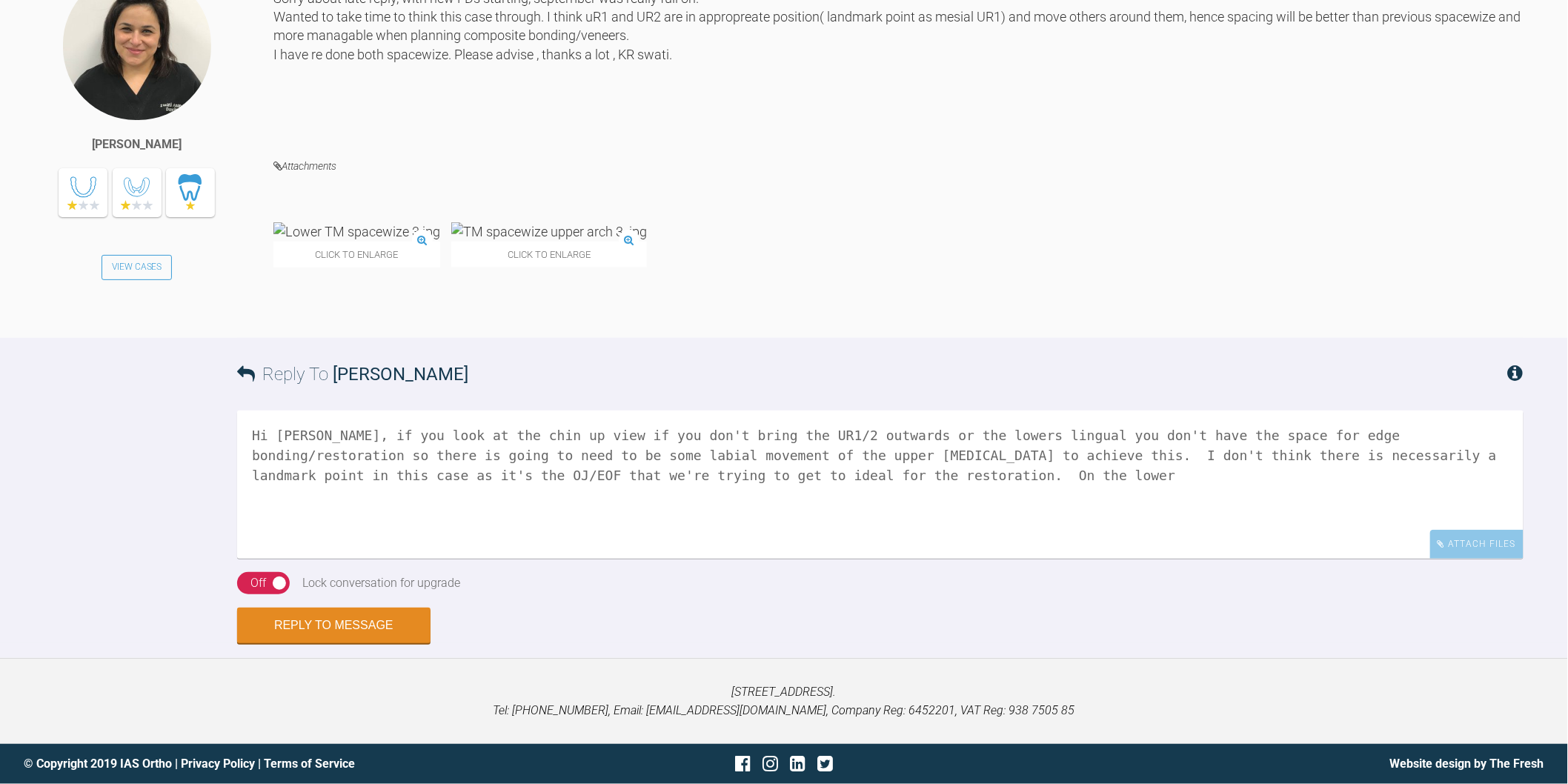
click at [972, 494] on textarea "Hi Swati, if you look at the chin up view if you don't bring the UR1/2 outwards…" at bounding box center [881, 484] width 1286 height 148
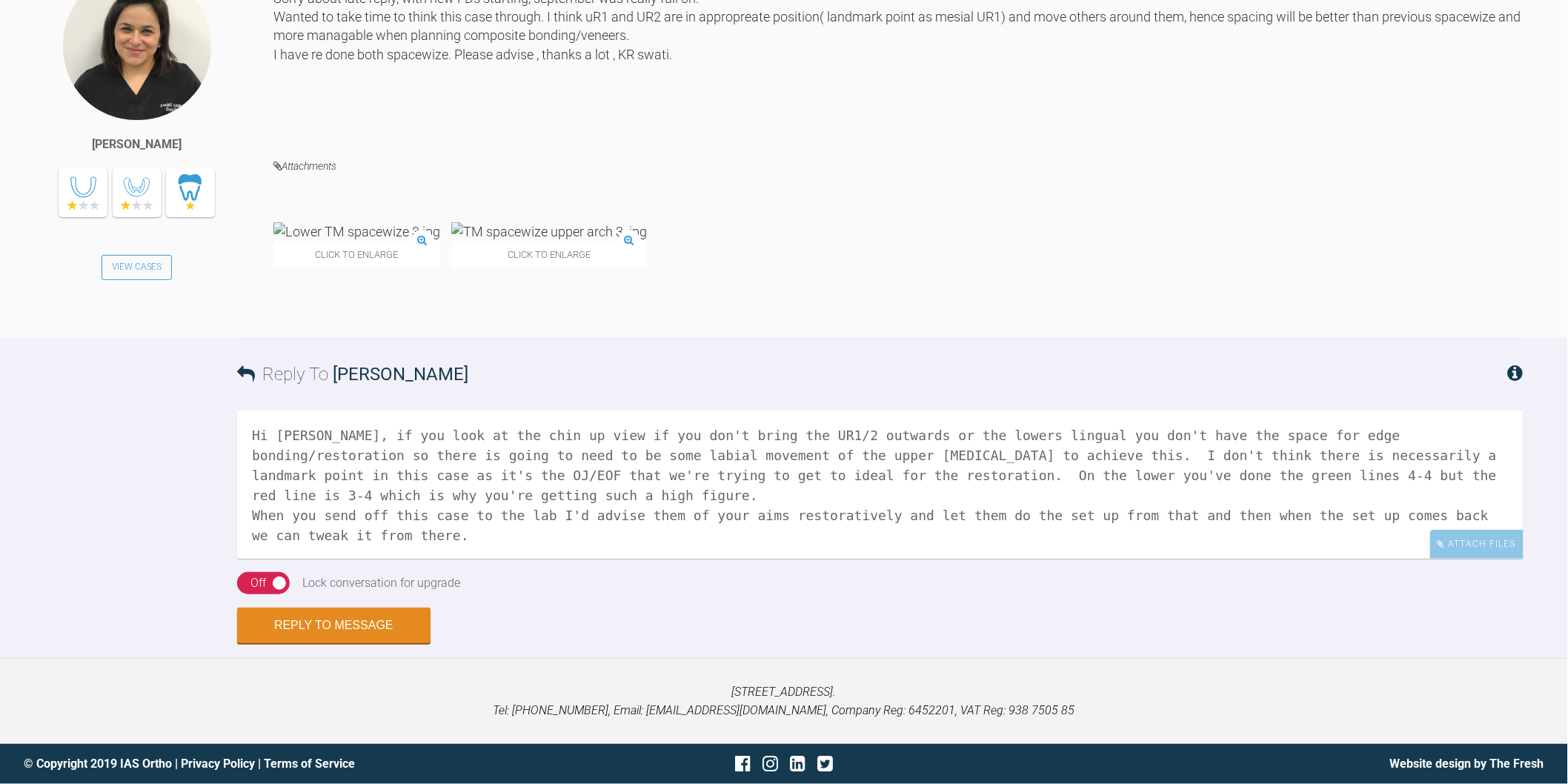
scroll to position [2836, 0]
click at [539, 241] on img at bounding box center [549, 232] width 196 height 19
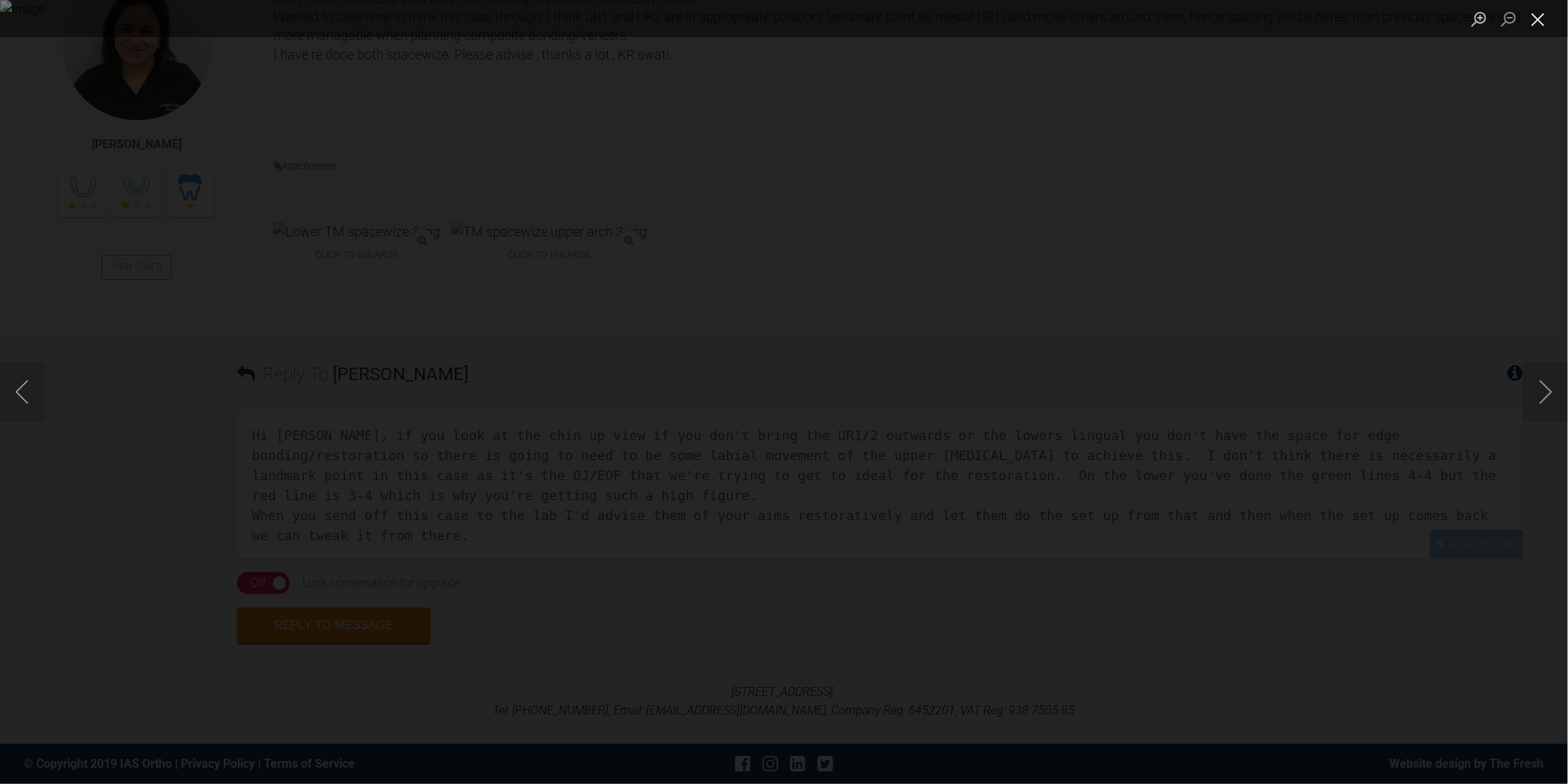
click at [1542, 16] on button "Close lightbox" at bounding box center [1538, 19] width 30 height 26
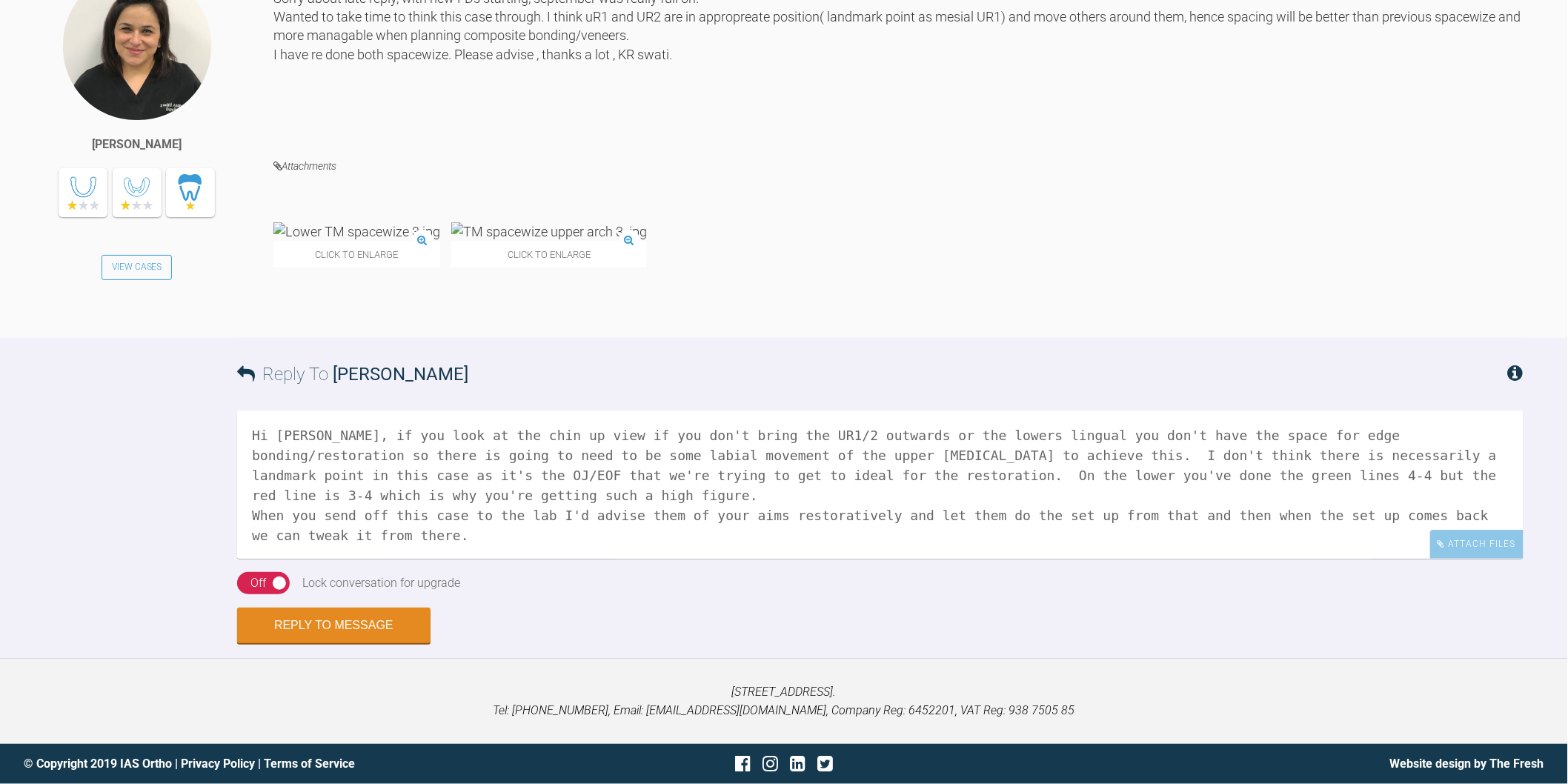
click at [379, 559] on textarea "Hi Swati, if you look at the chin up view if you don't bring the UR1/2 outwards…" at bounding box center [881, 484] width 1286 height 148
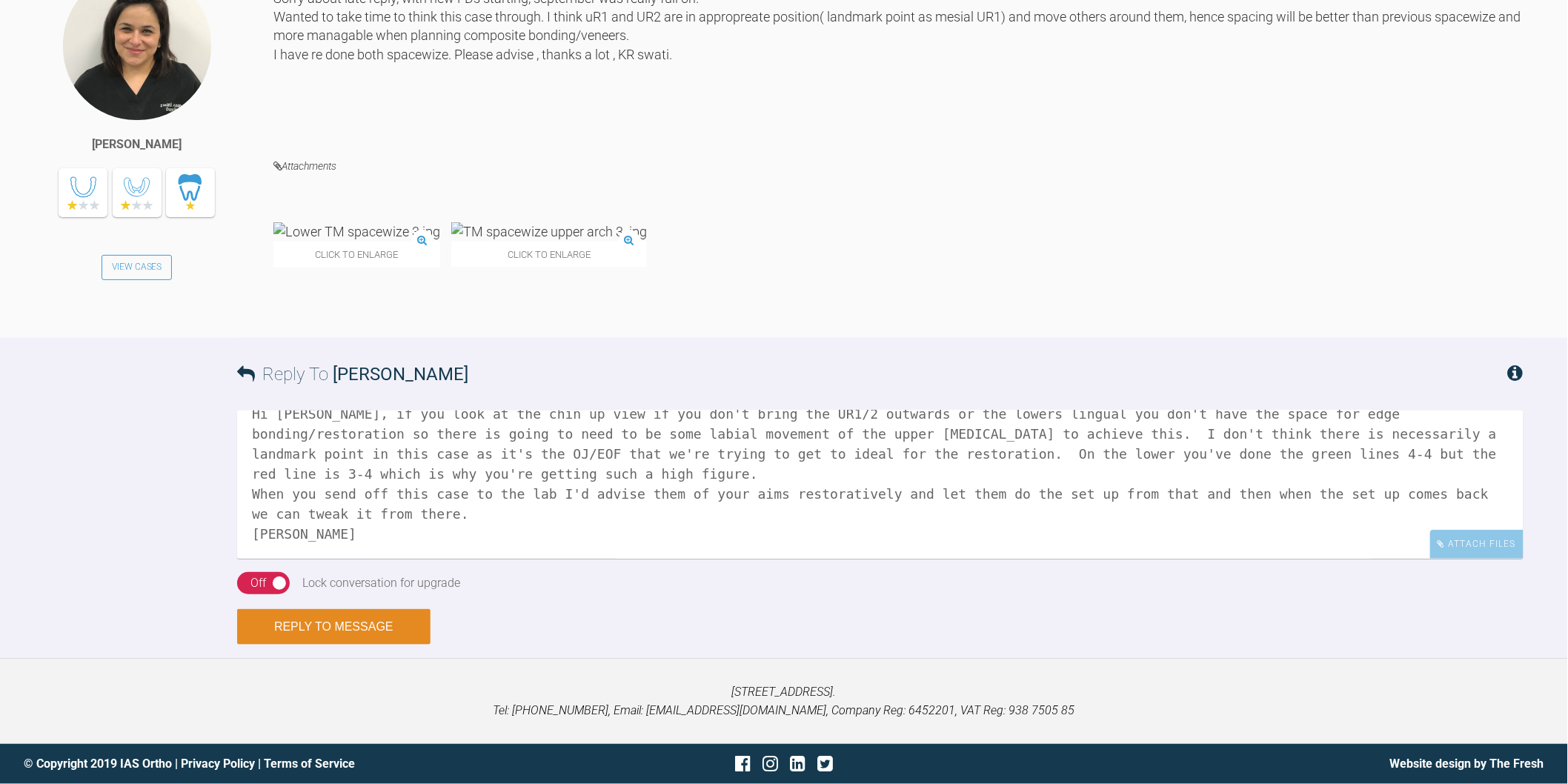
type textarea "Hi Swati, if you look at the chin up view if you don't bring the UR1/2 outwards…"
click at [389, 645] on button "Reply to Message" at bounding box center [334, 627] width 193 height 36
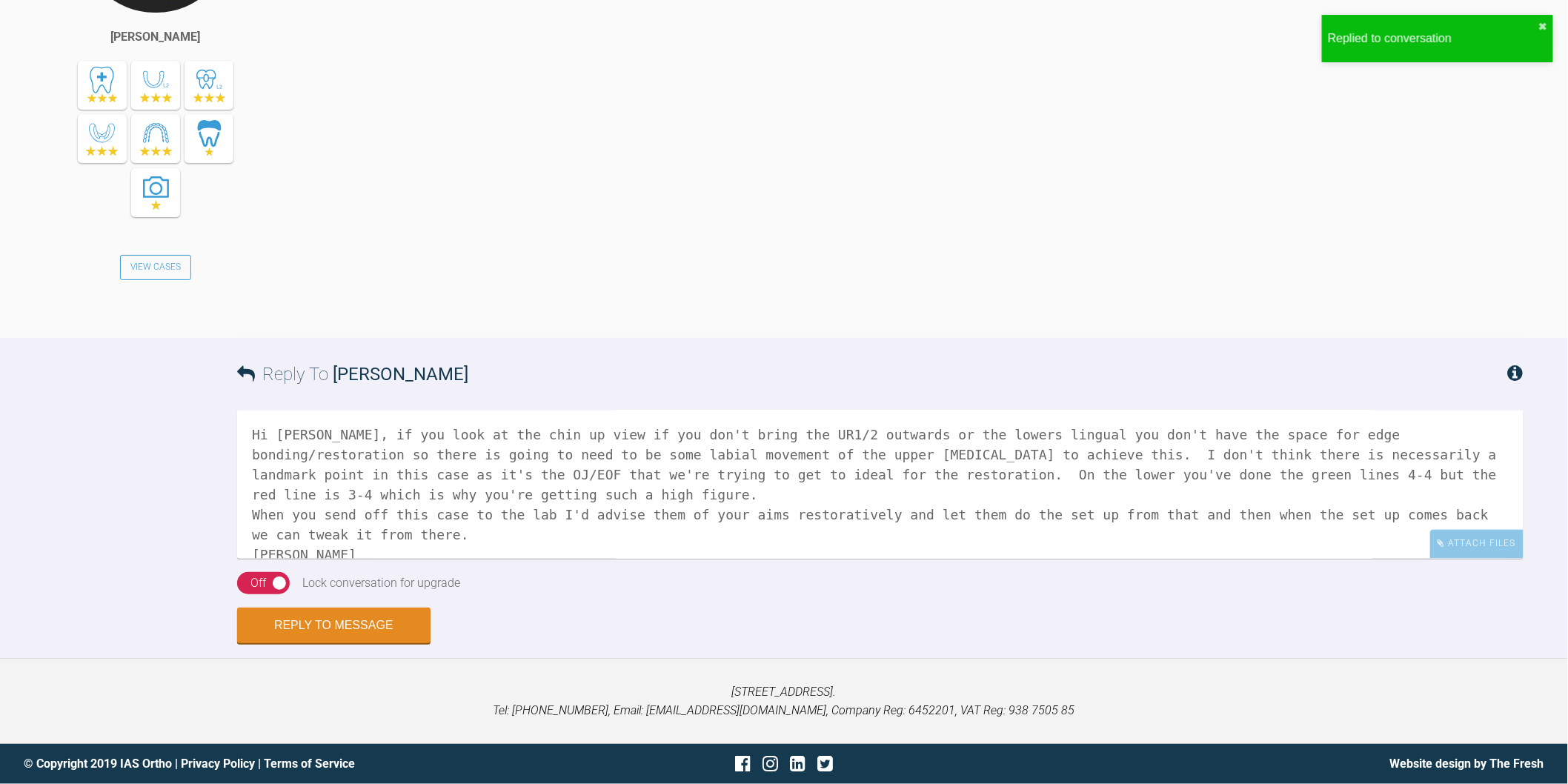
scroll to position [3490, 0]
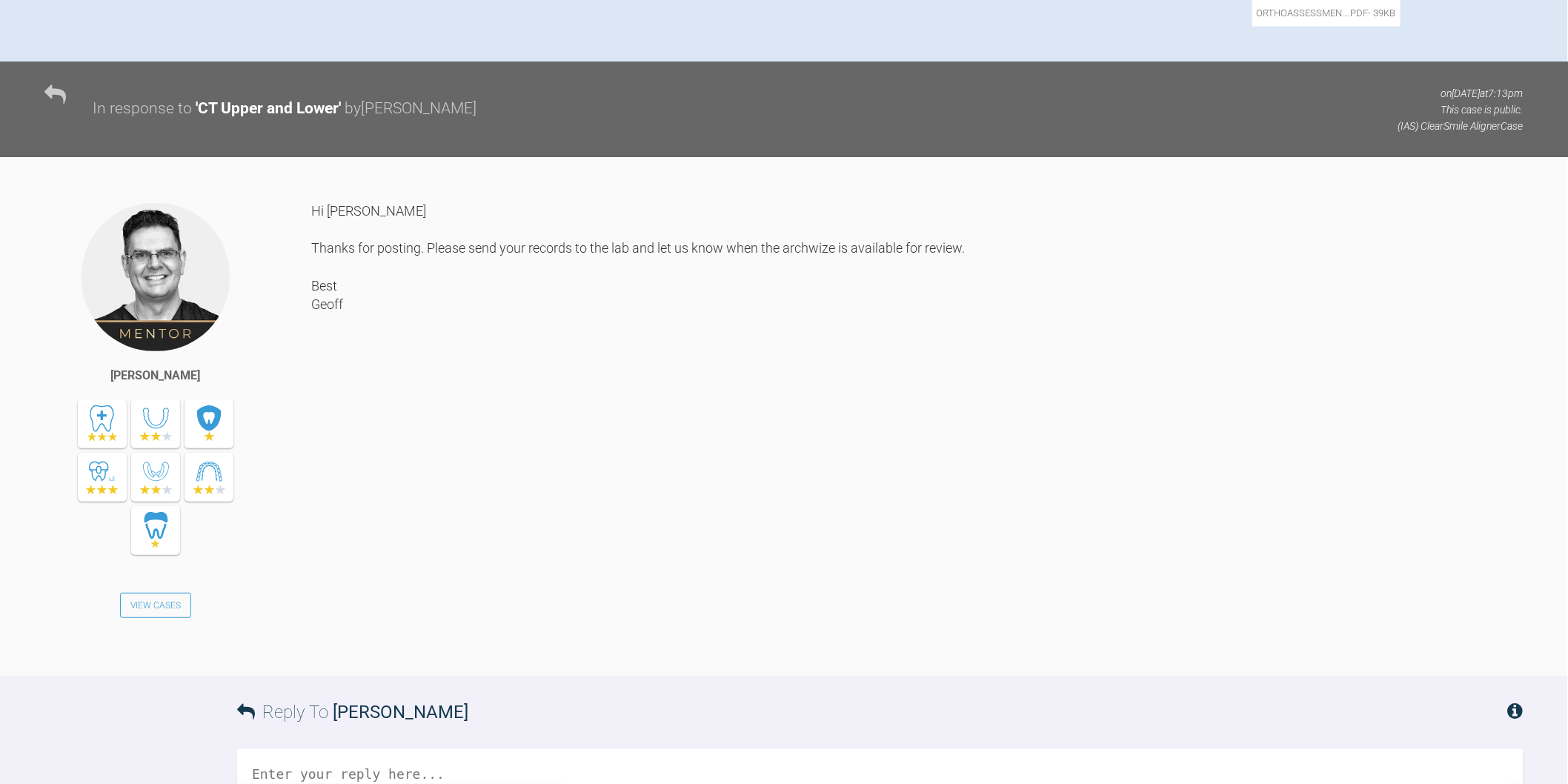
scroll to position [330, 0]
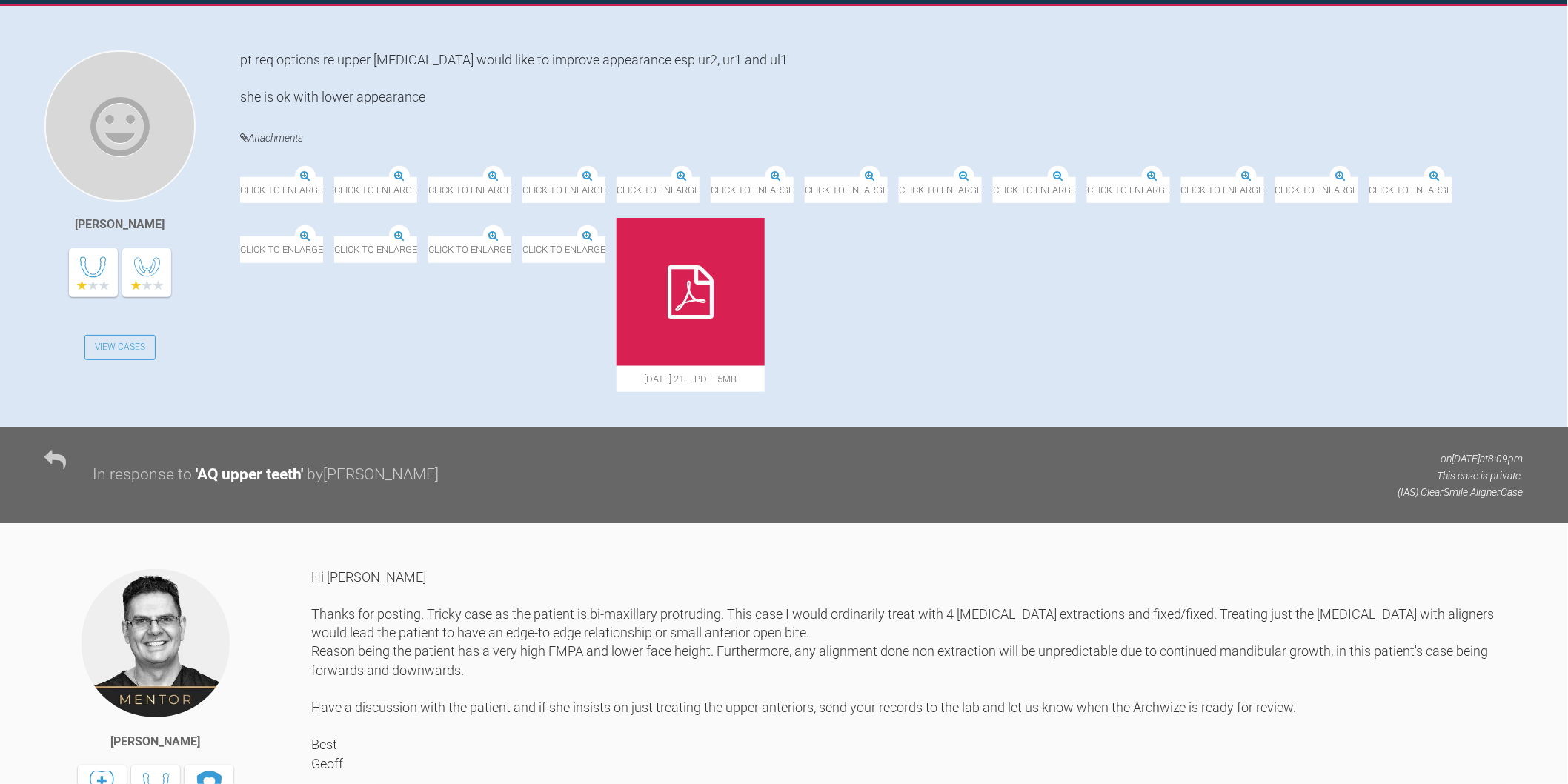
scroll to position [247, 0]
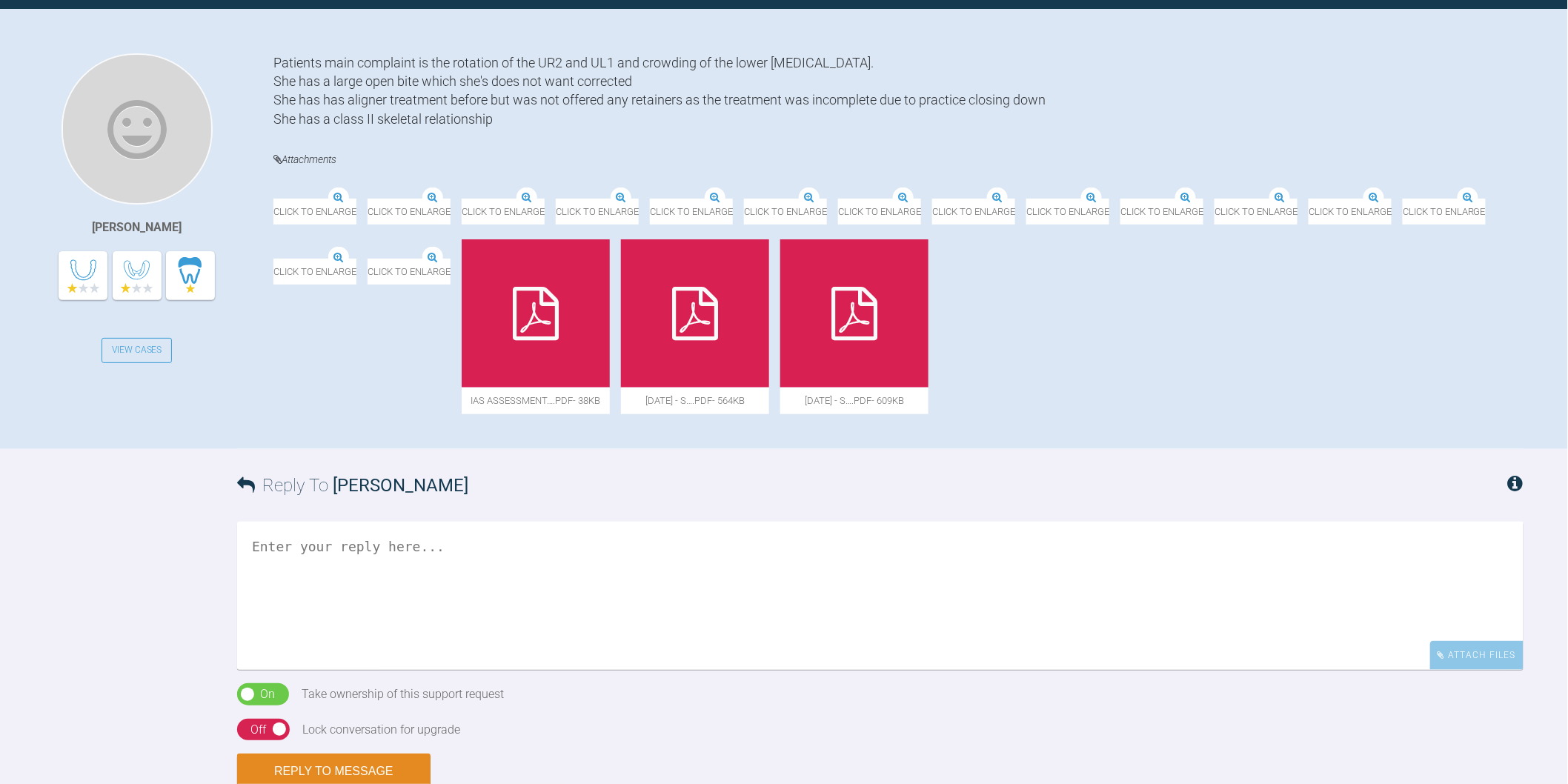
scroll to position [247, 0]
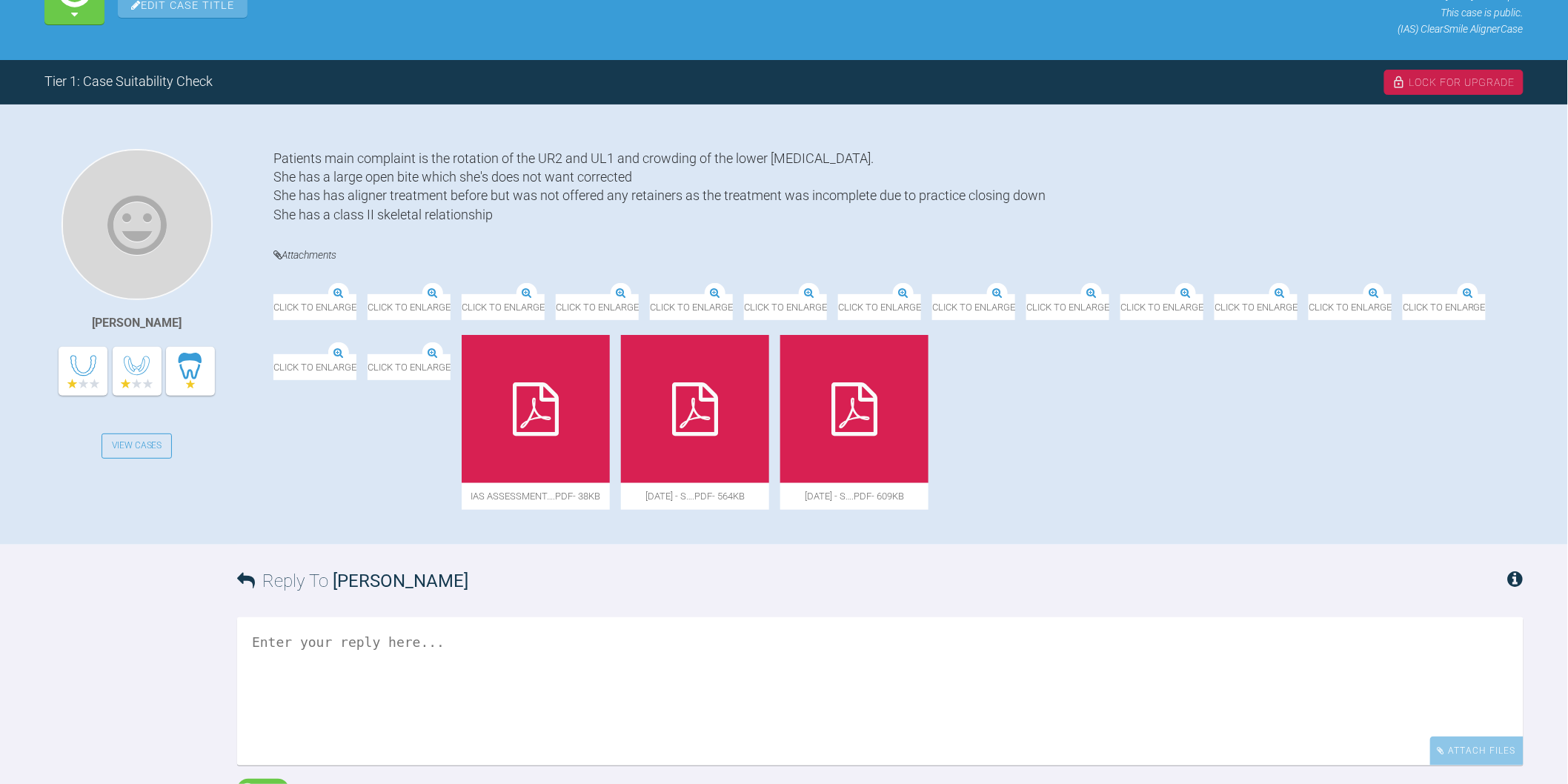
click at [1051, 295] on img at bounding box center [1000, 285] width 101 height 19
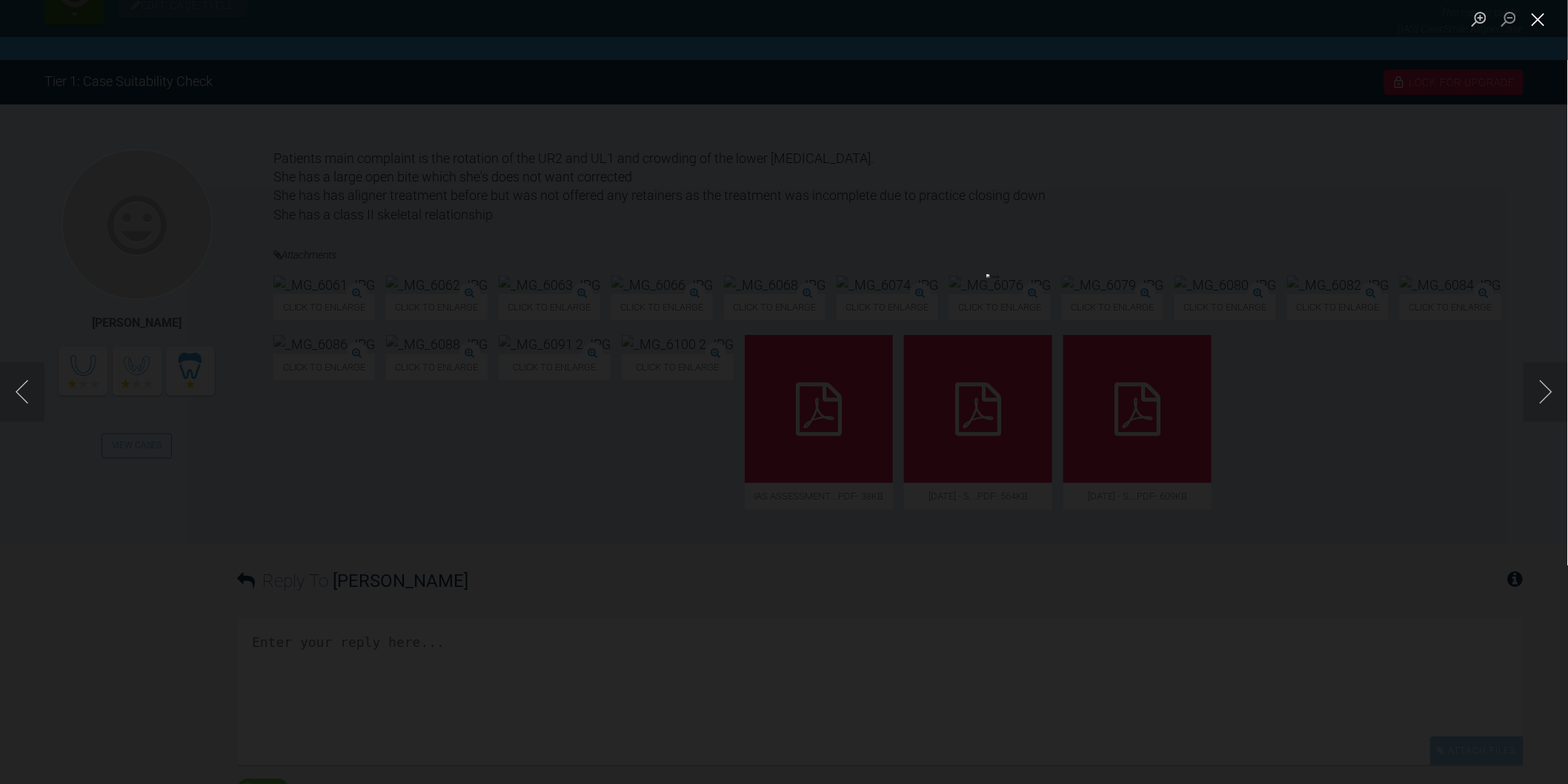
click at [1544, 22] on button "Close lightbox" at bounding box center [1538, 19] width 30 height 26
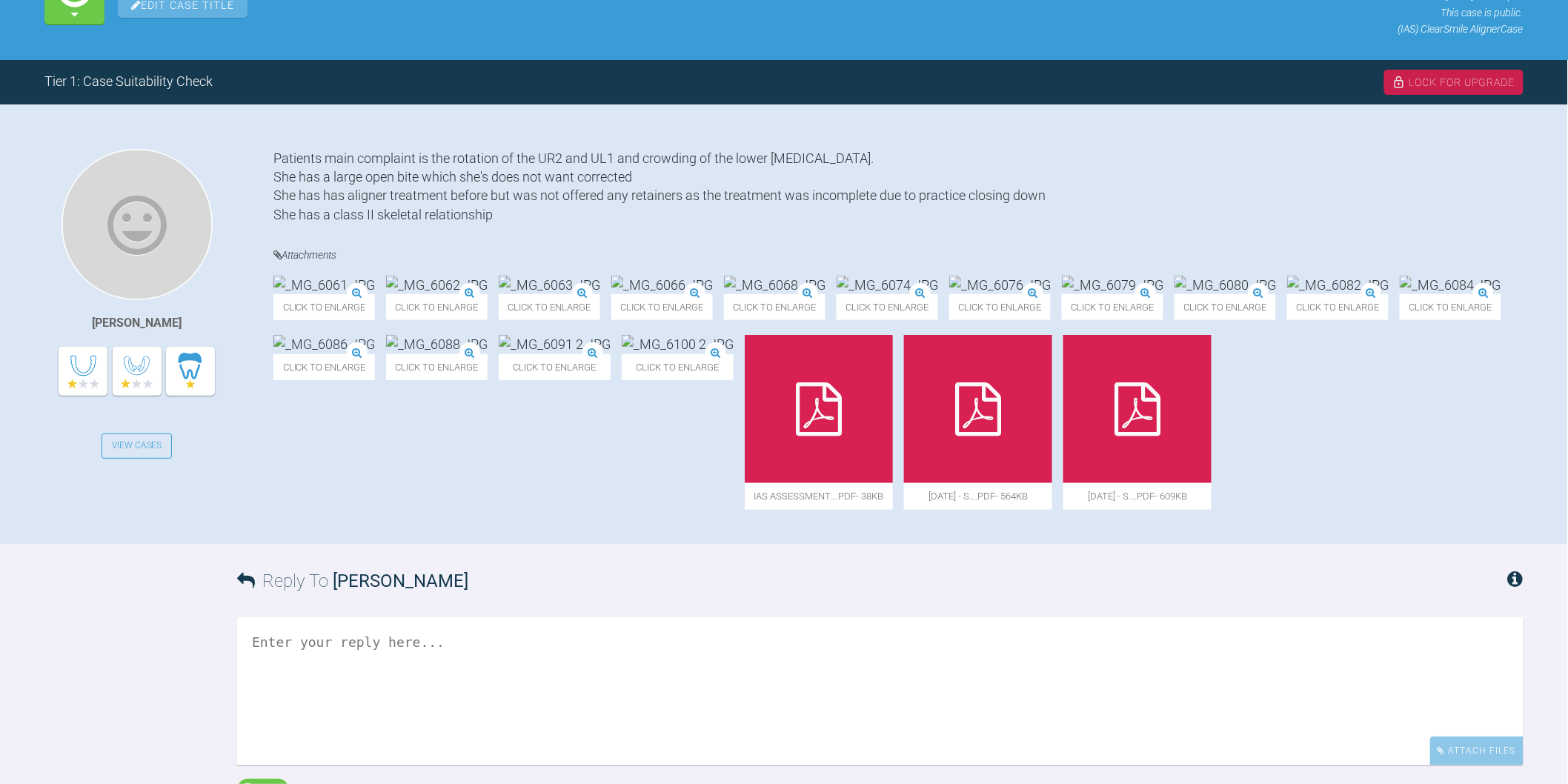
click at [795, 436] on icon at bounding box center [818, 409] width 46 height 54
click at [201, 527] on div "[PERSON_NAME] View Cases" at bounding box center [158, 340] width 229 height 382
click at [488, 295] on img at bounding box center [436, 285] width 101 height 19
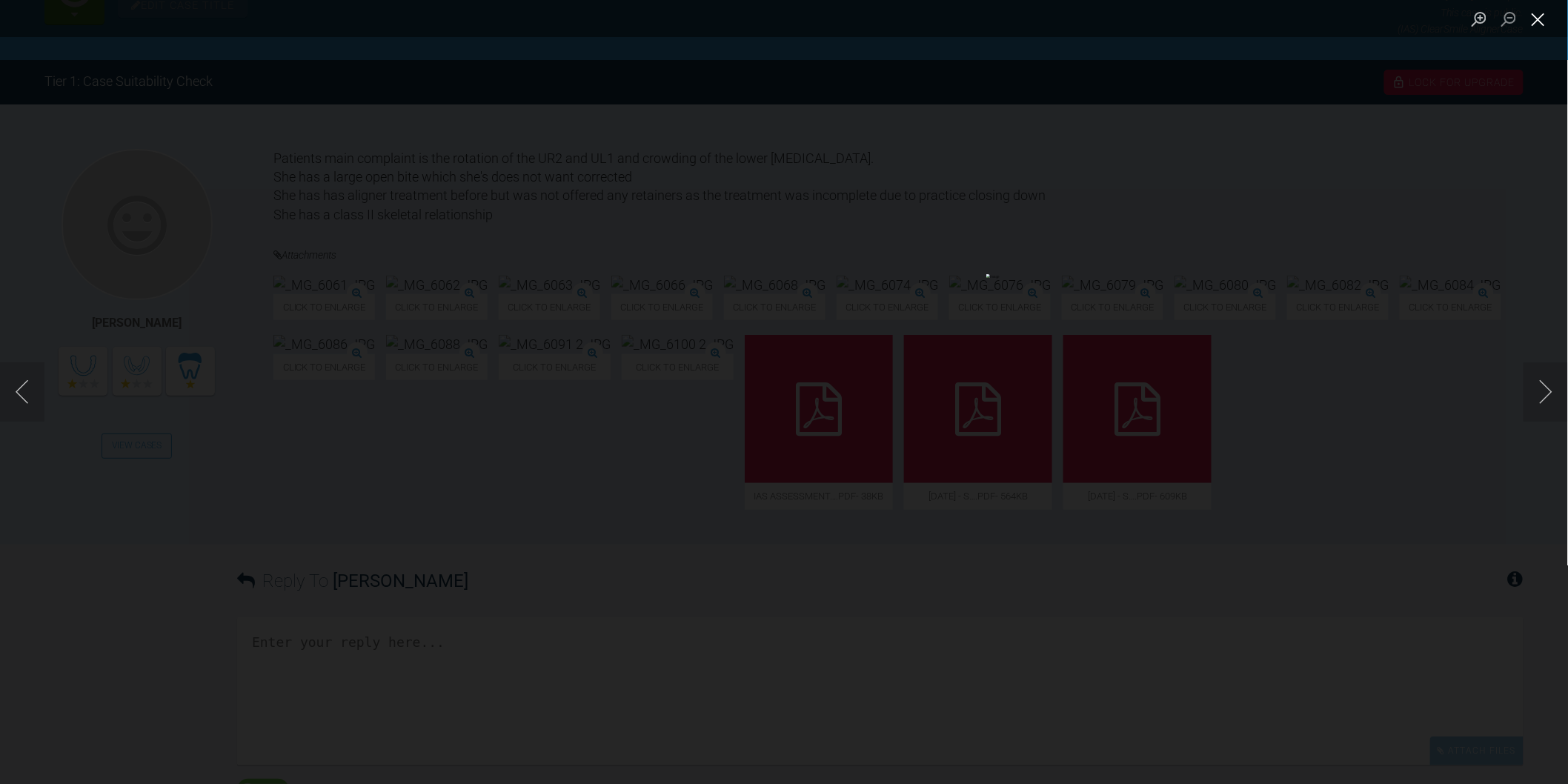
click at [1549, 23] on button "Close lightbox" at bounding box center [1538, 19] width 30 height 26
